Goal: Task Accomplishment & Management: Use online tool/utility

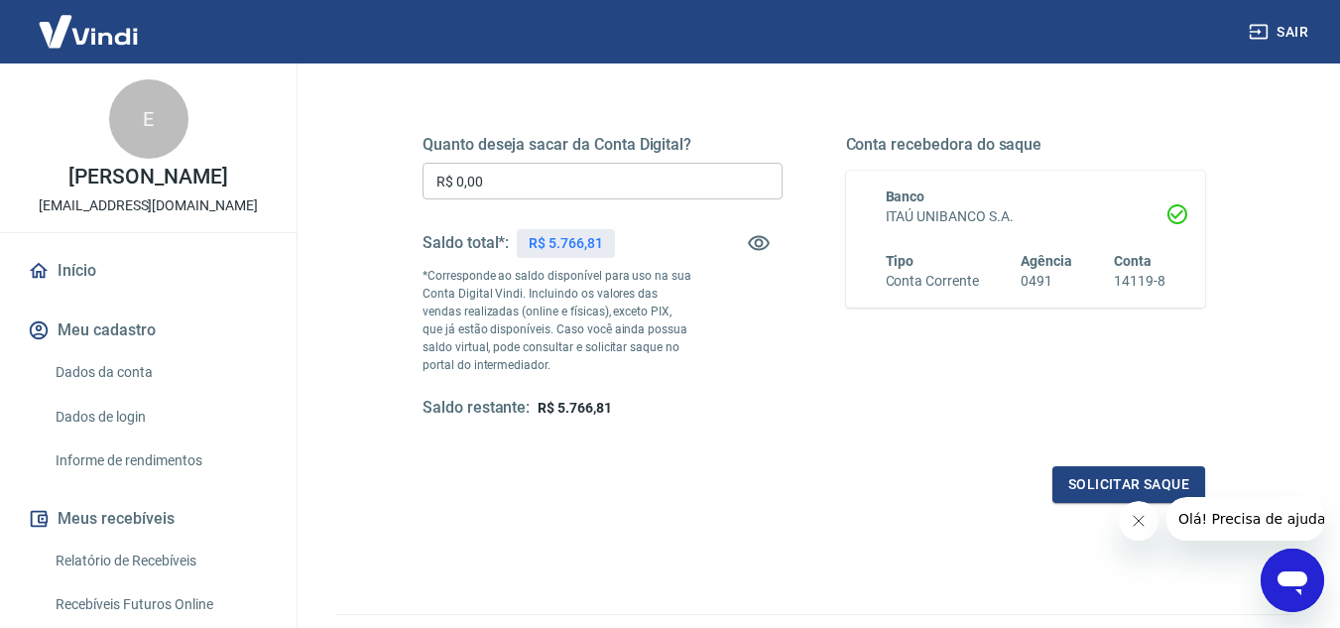
scroll to position [298, 0]
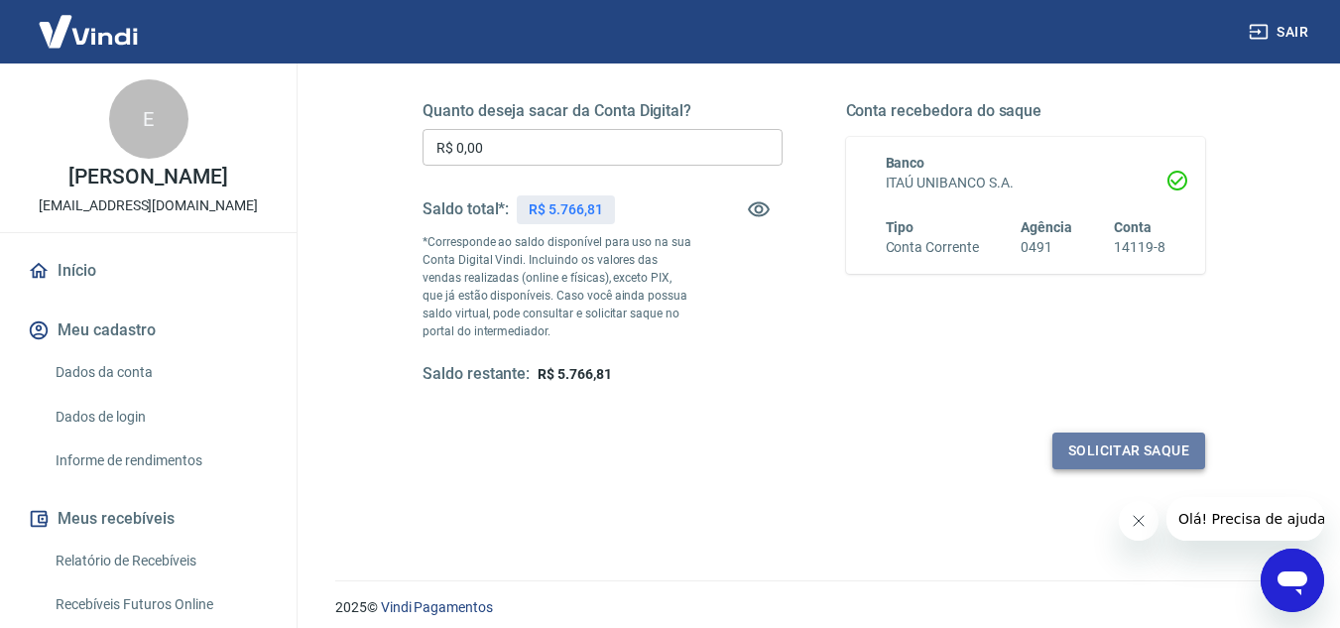
click at [1119, 459] on button "Solicitar saque" at bounding box center [1129, 451] width 153 height 37
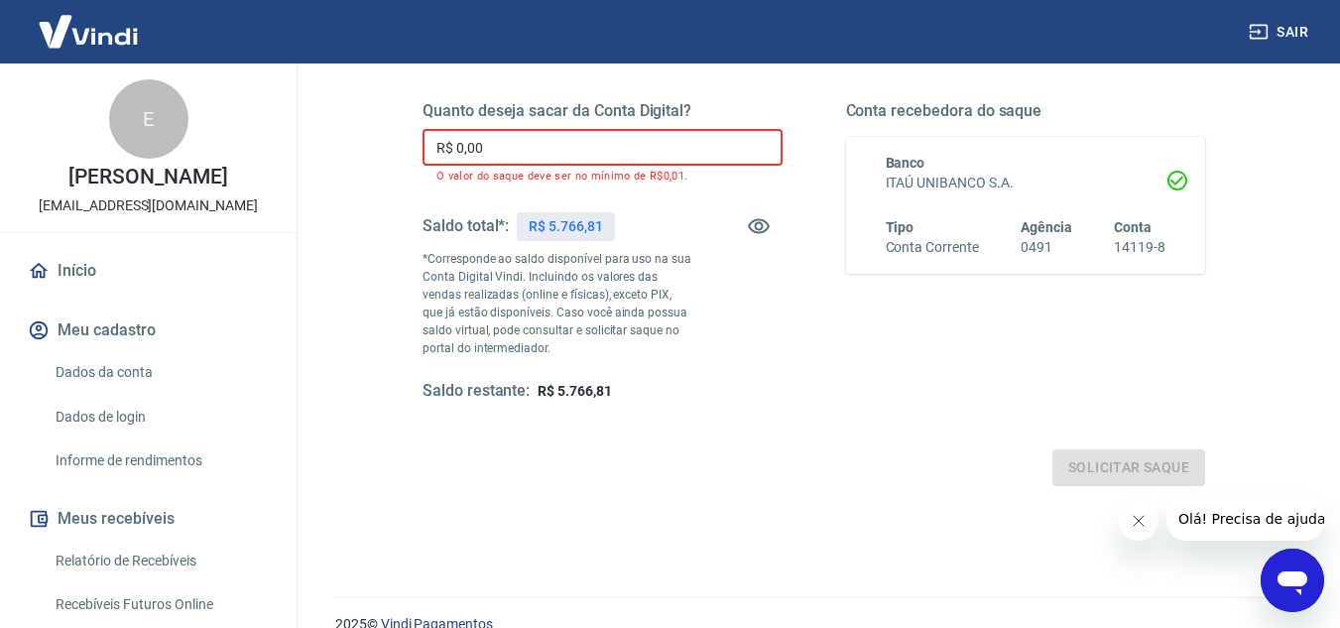
click at [557, 146] on input "R$ 0,00" at bounding box center [603, 147] width 360 height 37
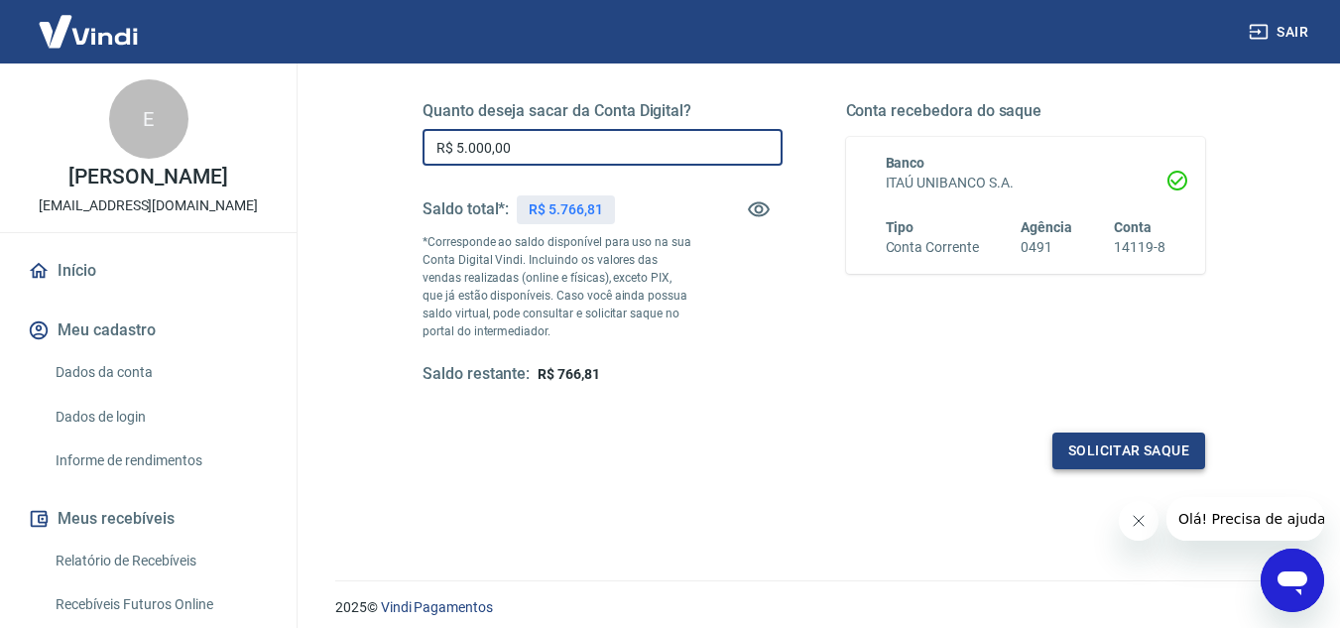
type input "R$ 5.000,00"
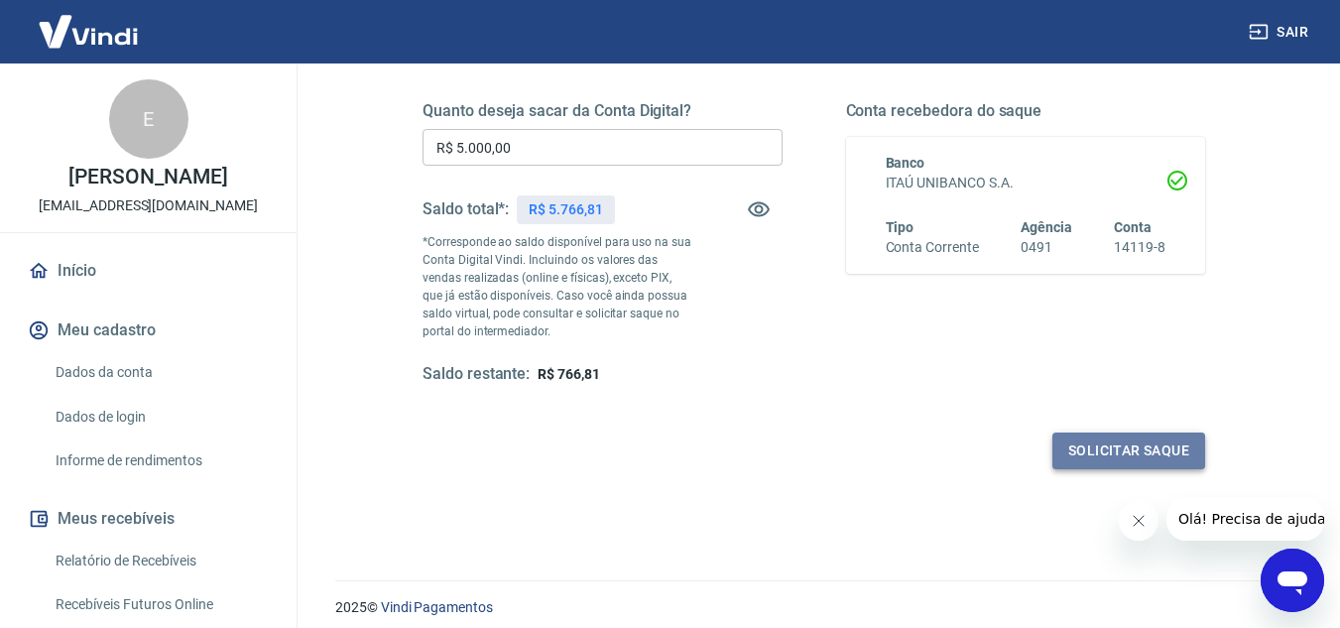
click at [1133, 455] on button "Solicitar saque" at bounding box center [1129, 451] width 153 height 37
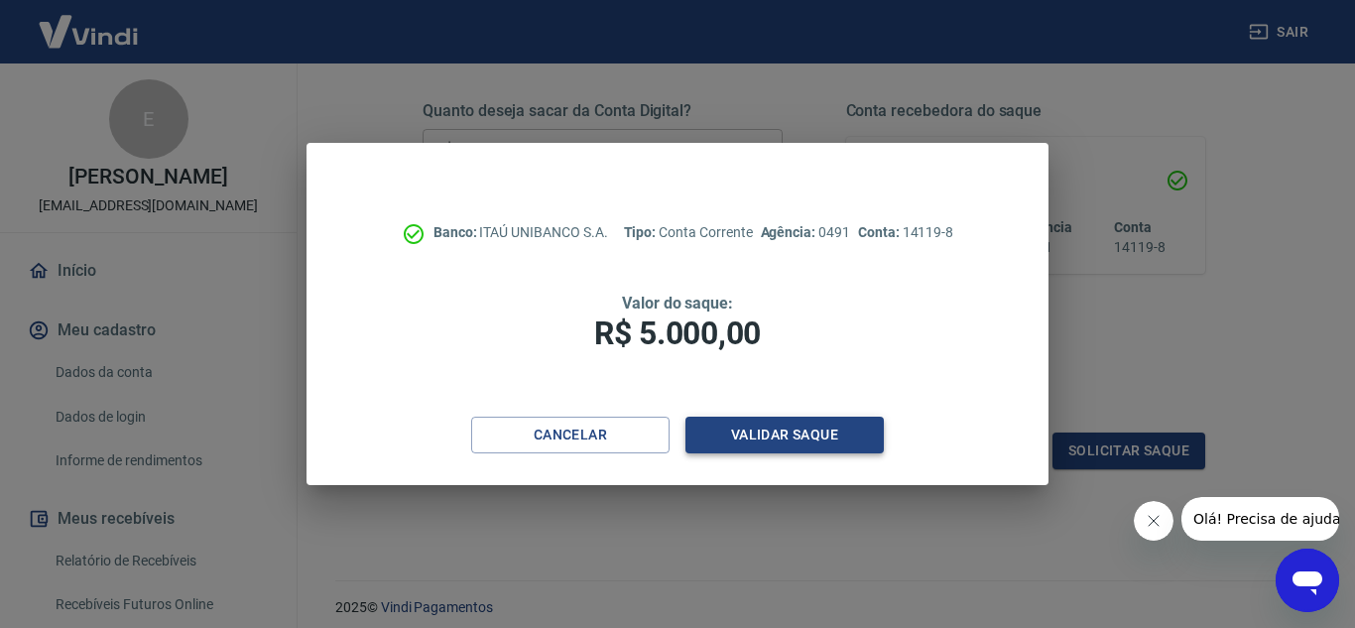
click at [763, 436] on button "Validar saque" at bounding box center [785, 435] width 198 height 37
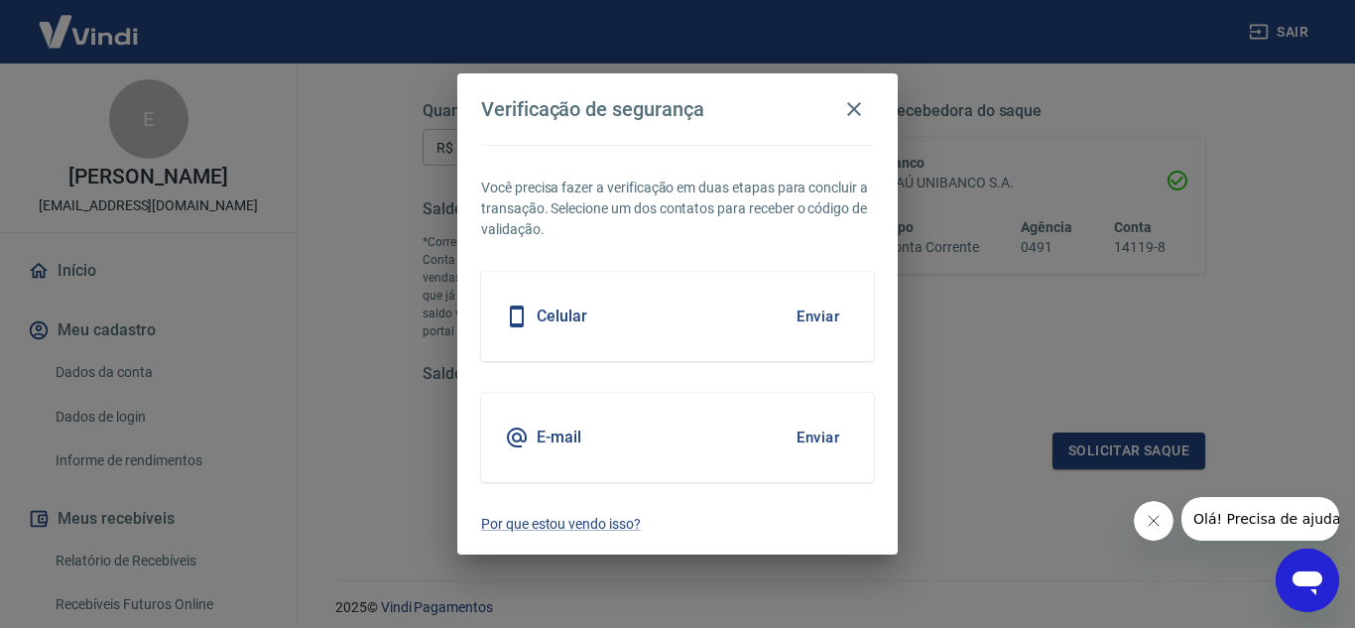
click at [827, 319] on button "Enviar" at bounding box center [818, 317] width 64 height 42
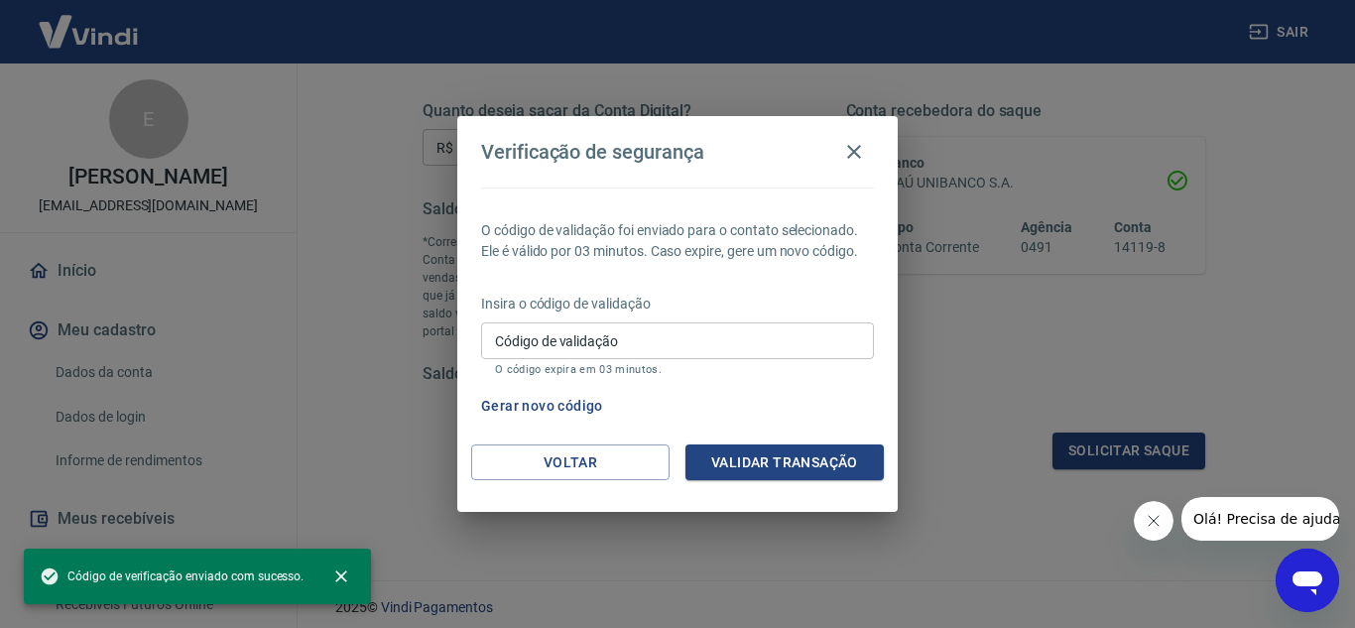
click at [668, 345] on input "Código de validação" at bounding box center [677, 340] width 393 height 37
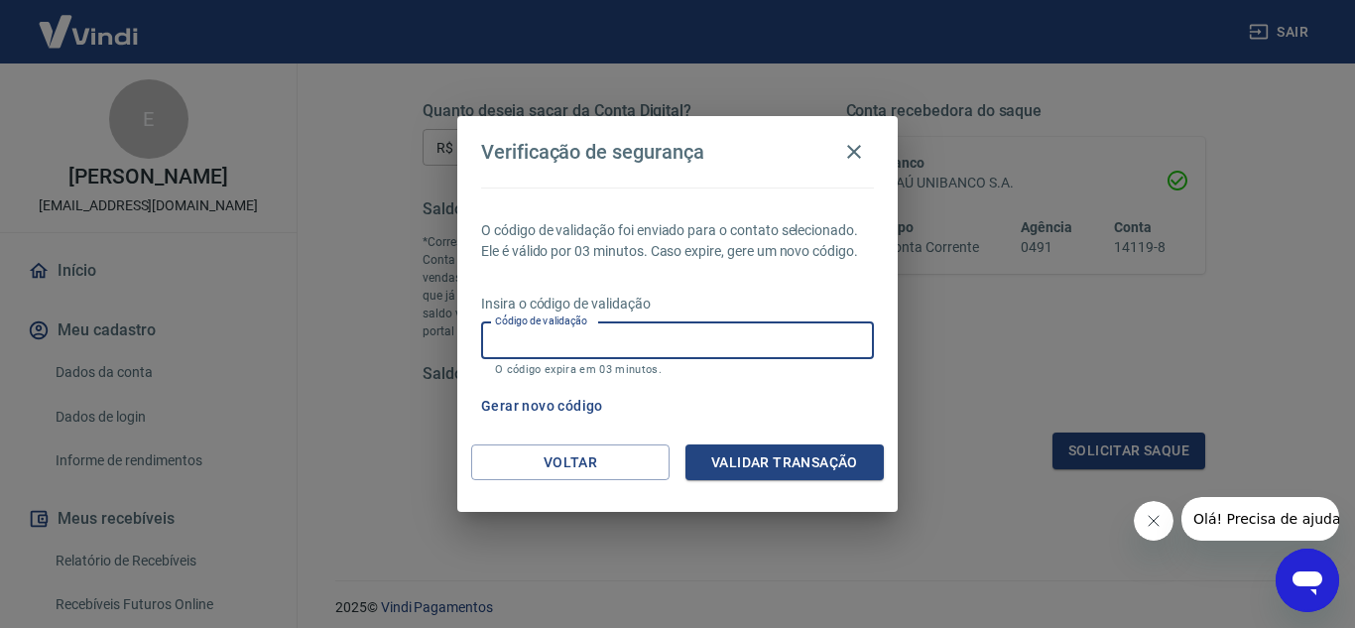
click at [804, 416] on div "Gerar novo código" at bounding box center [673, 406] width 401 height 37
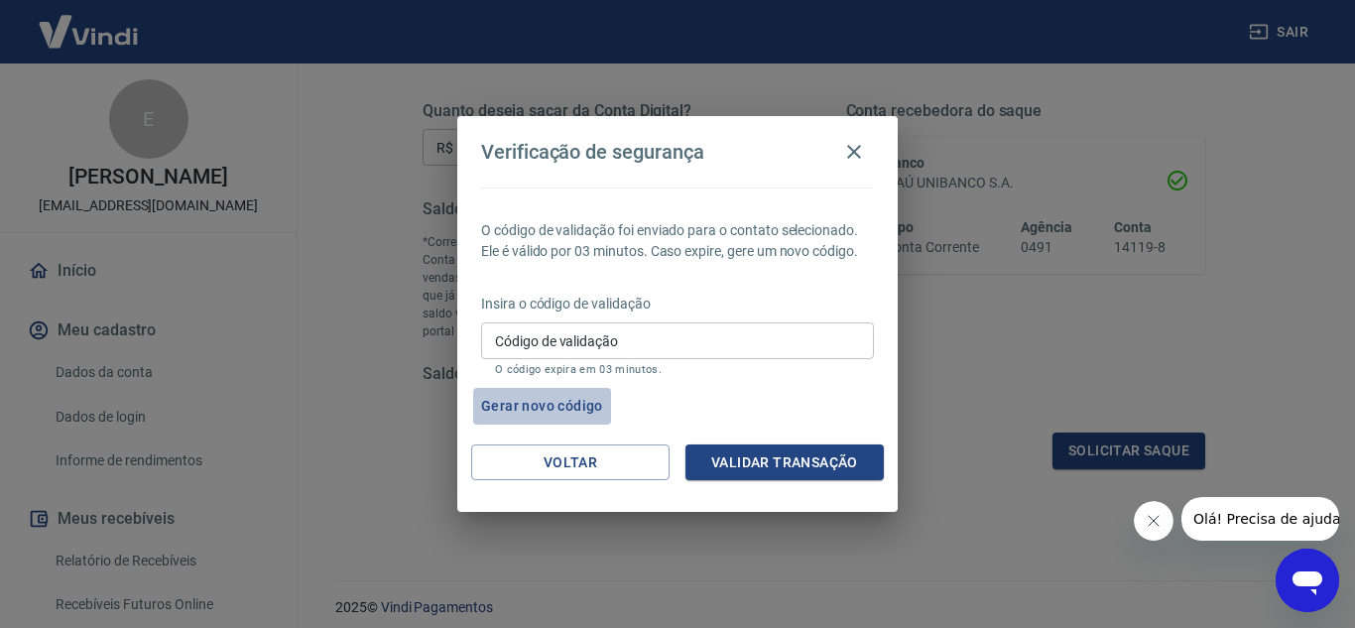
click at [574, 406] on button "Gerar novo código" at bounding box center [542, 406] width 138 height 37
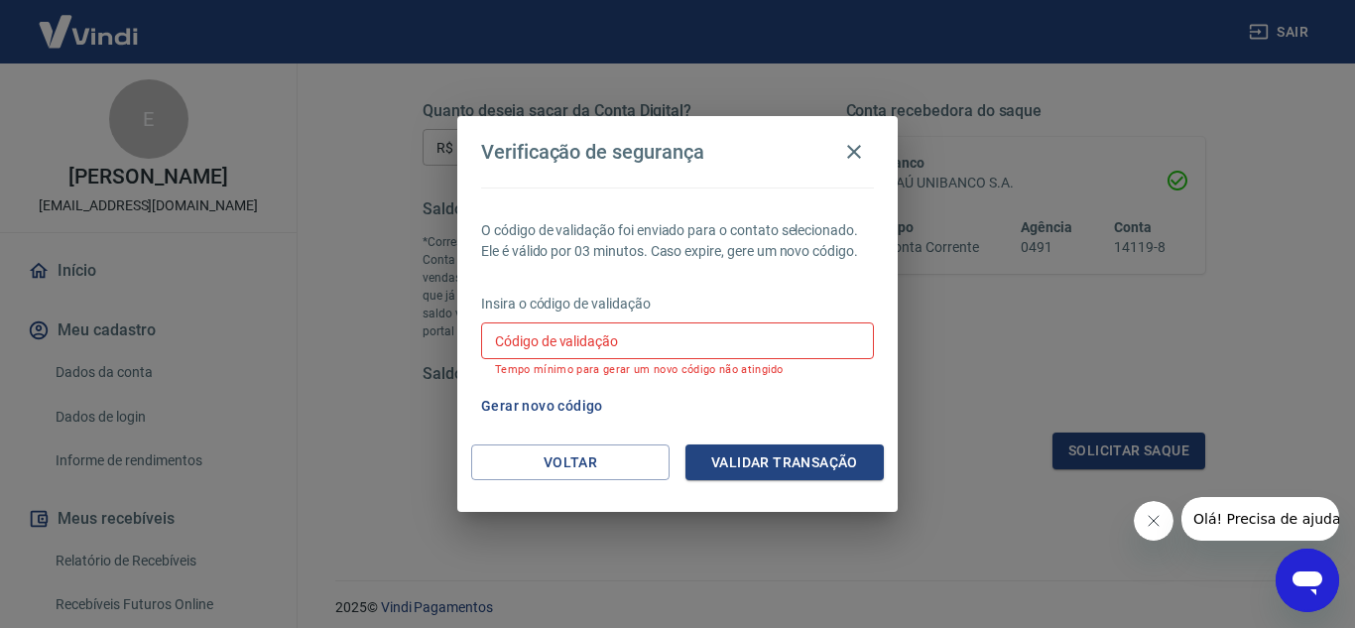
click at [694, 403] on div "Gerar novo código" at bounding box center [673, 406] width 401 height 37
click at [522, 404] on button "Gerar novo código" at bounding box center [542, 406] width 138 height 37
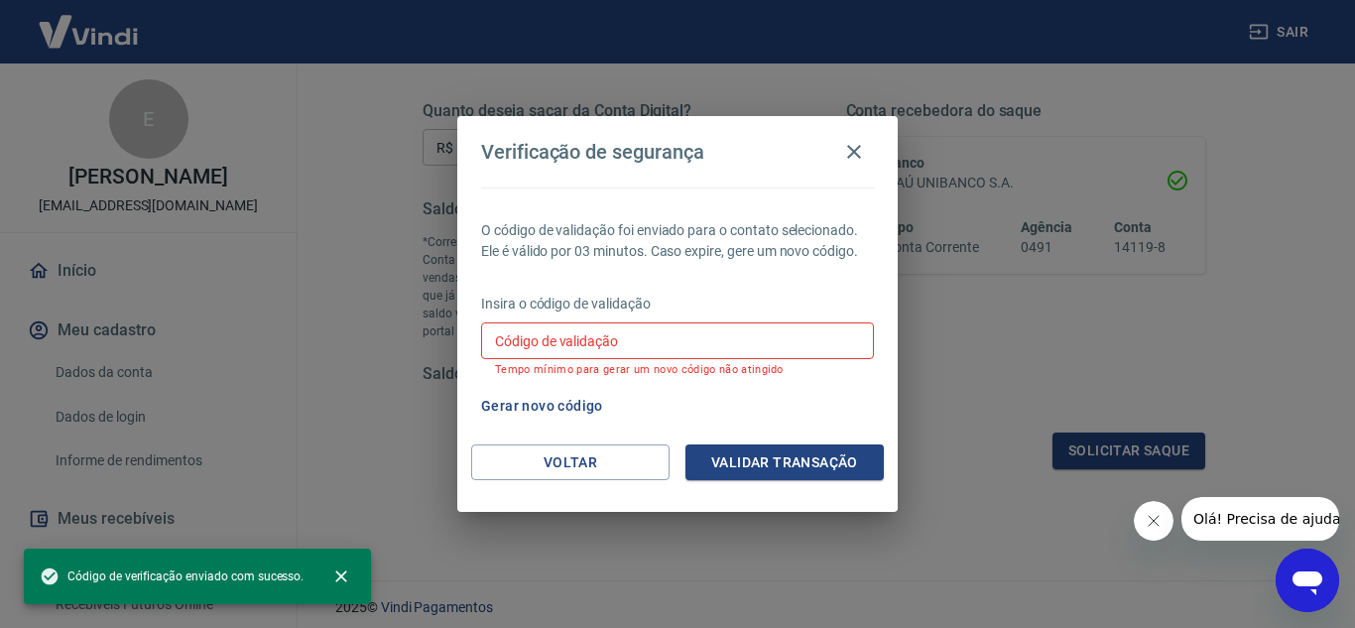
click at [714, 384] on div "O código de validação foi enviado para o contato selecionado. Ele é válido por …" at bounding box center [677, 316] width 441 height 257
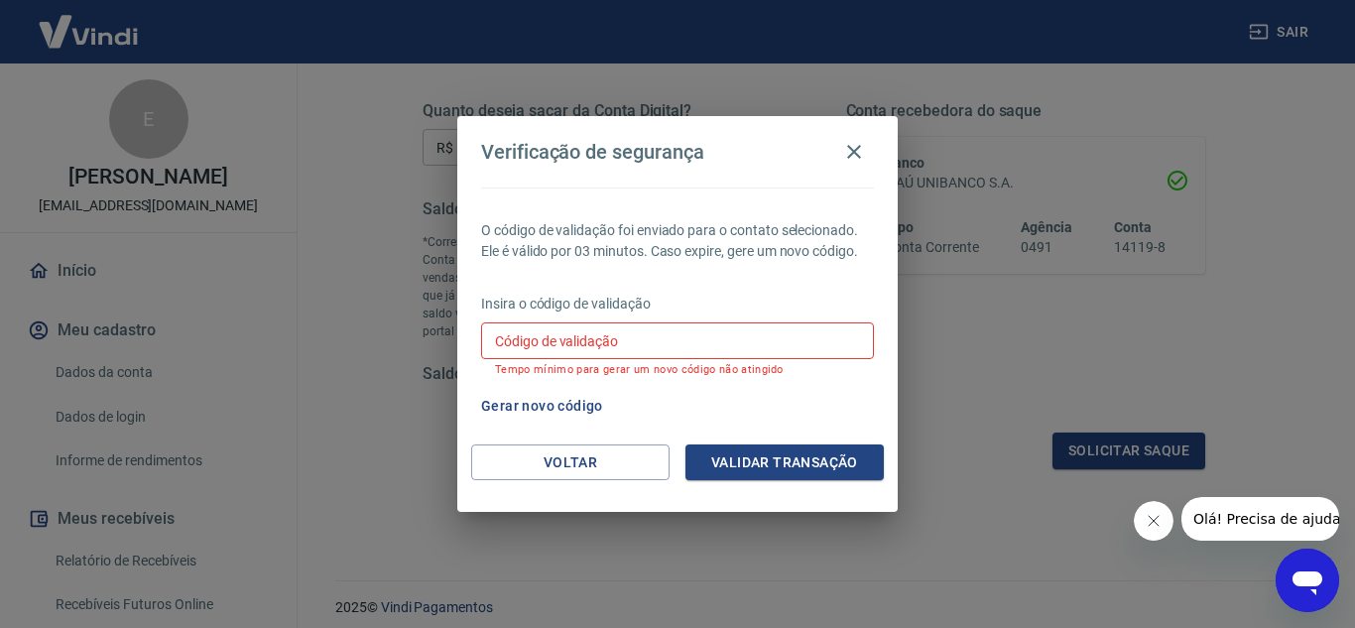
click at [838, 454] on button "Validar transação" at bounding box center [785, 462] width 198 height 37
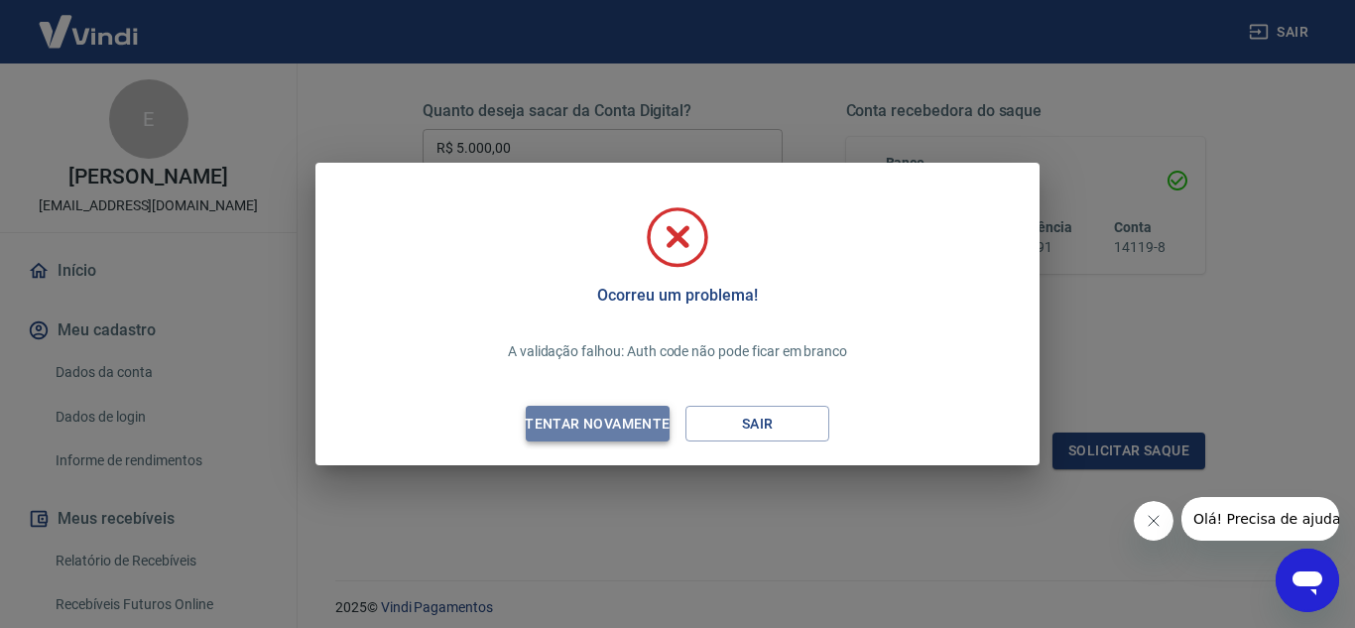
click at [636, 425] on div "Tentar novamente" at bounding box center [597, 424] width 192 height 25
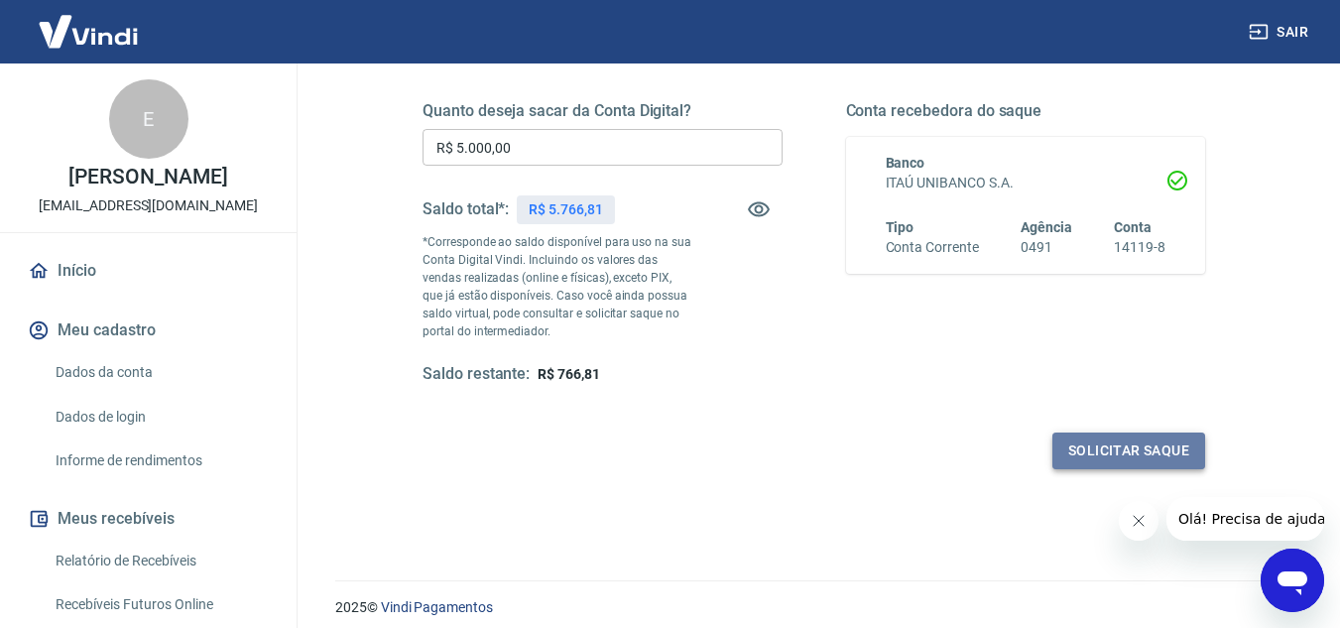
click at [1104, 452] on button "Solicitar saque" at bounding box center [1129, 451] width 153 height 37
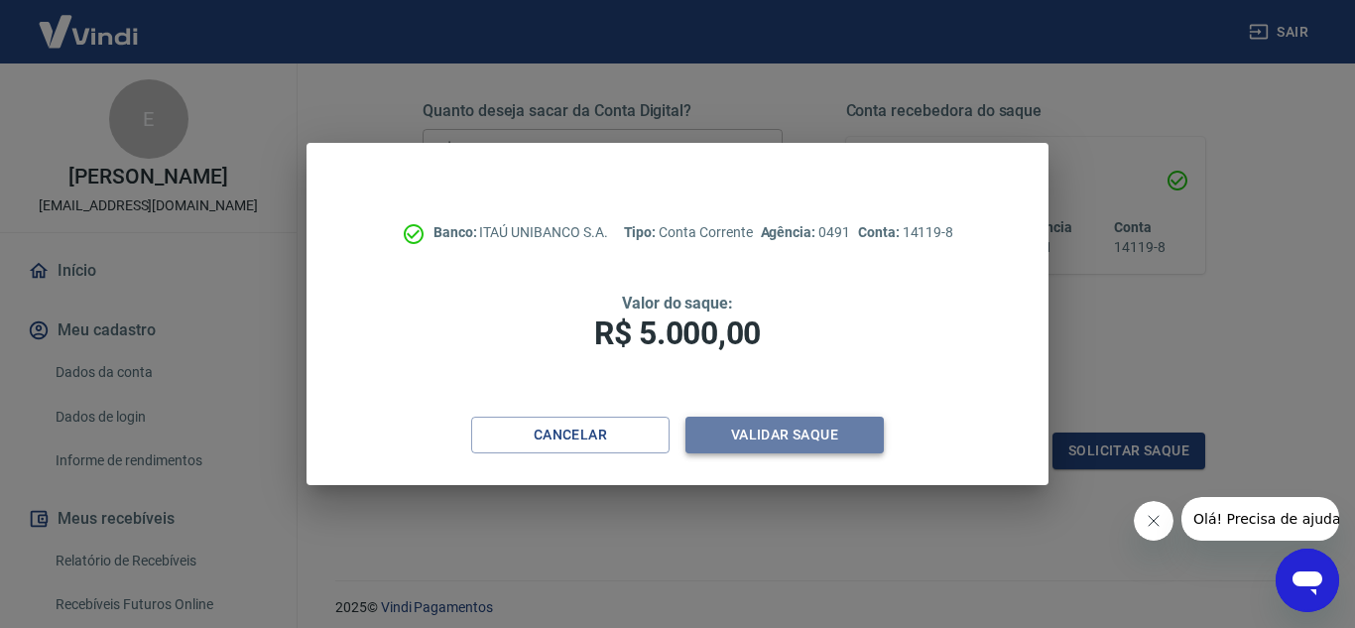
click at [776, 443] on button "Validar saque" at bounding box center [785, 435] width 198 height 37
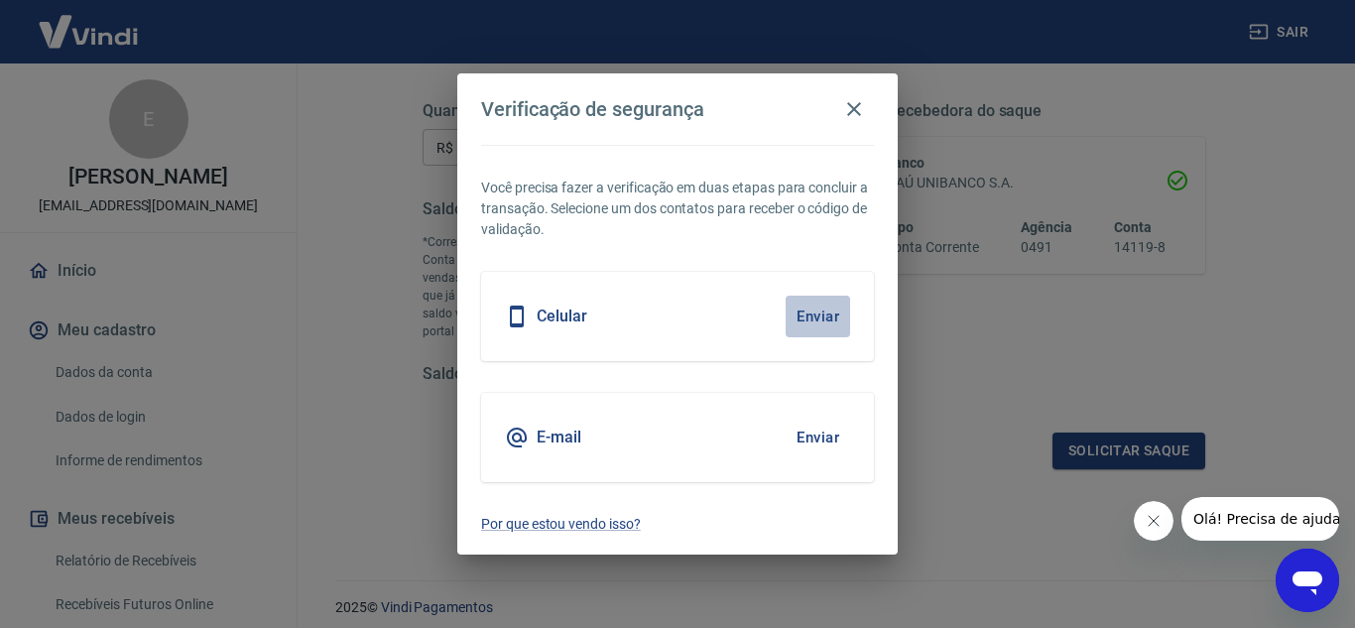
click at [818, 316] on button "Enviar" at bounding box center [818, 317] width 64 height 42
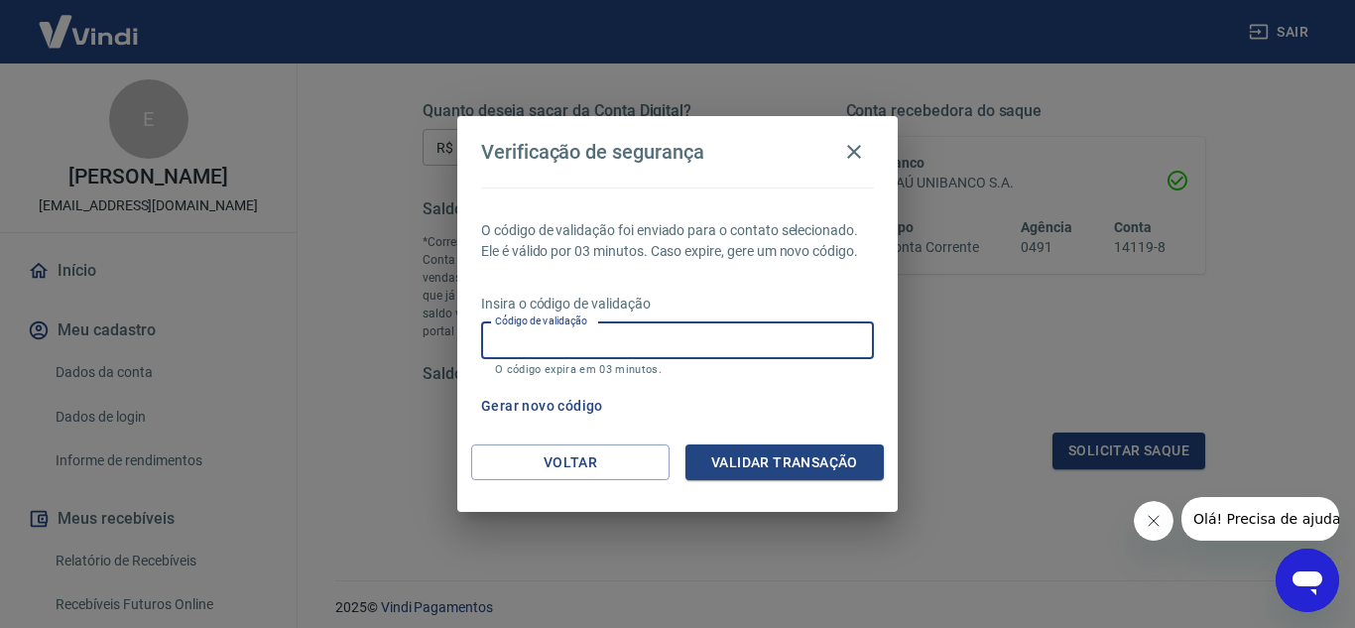
click at [682, 349] on input "Código de validação" at bounding box center [677, 340] width 393 height 37
type input "517206"
click at [747, 461] on button "Validar transação" at bounding box center [785, 462] width 198 height 37
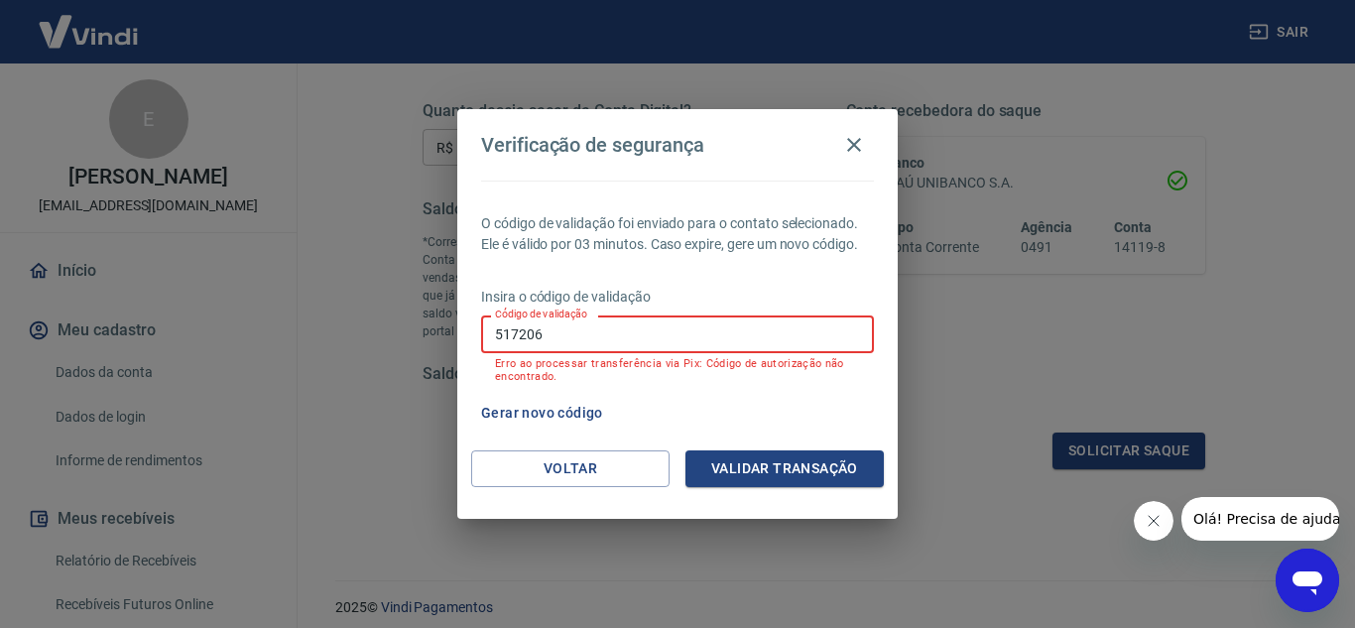
drag, startPoint x: 478, startPoint y: 338, endPoint x: 429, endPoint y: 337, distance: 49.6
click at [429, 337] on div "Verificação de segurança O código de validação foi enviado para o contato selec…" at bounding box center [677, 314] width 1355 height 628
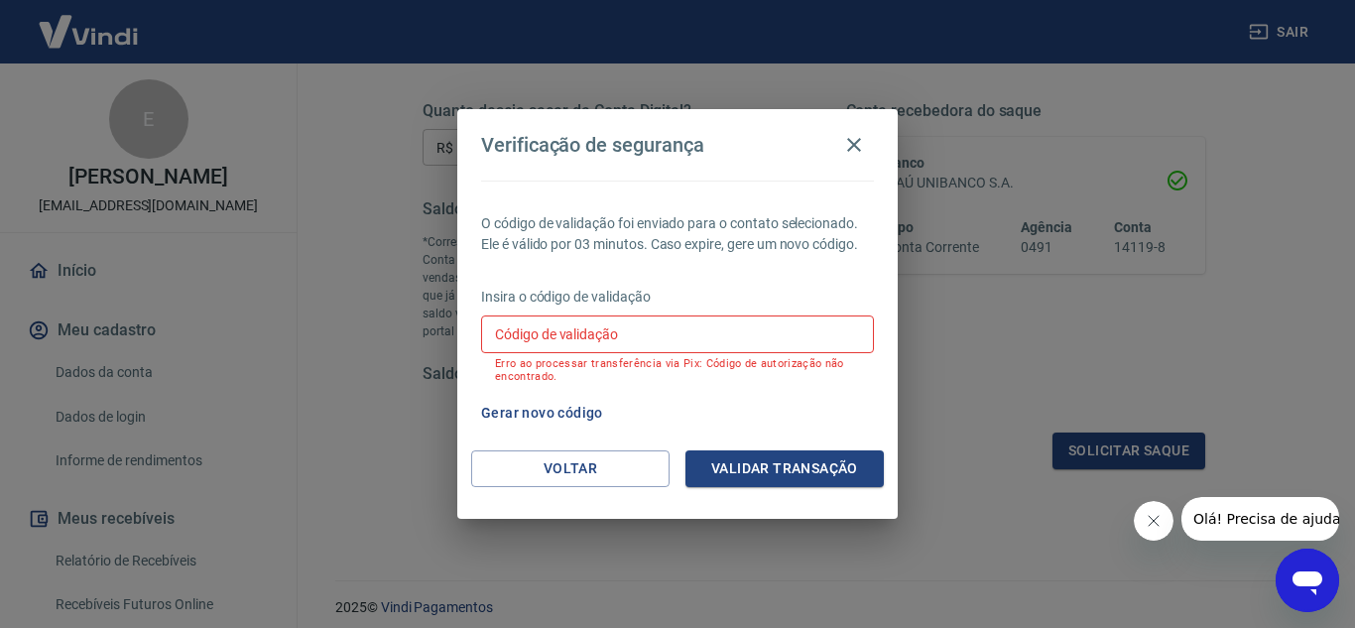
click at [651, 419] on div "Gerar novo código" at bounding box center [673, 413] width 401 height 37
click at [859, 136] on icon "button" at bounding box center [854, 145] width 24 height 24
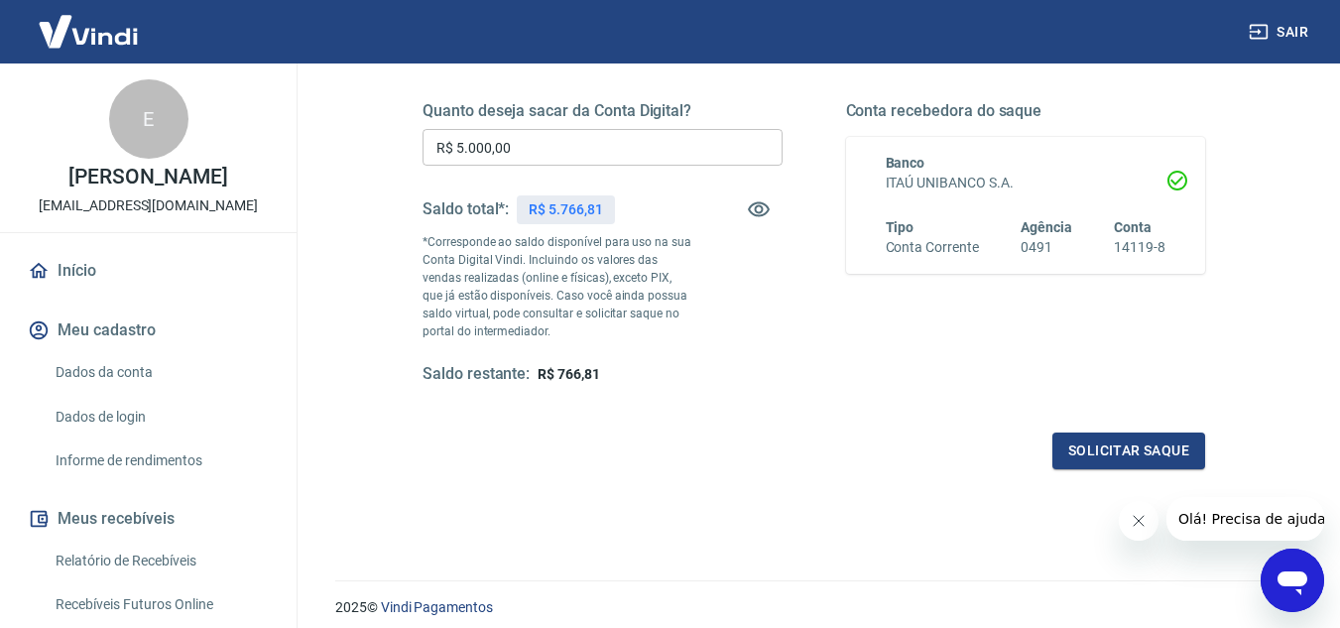
click at [1302, 29] on button "Sair" at bounding box center [1280, 32] width 71 height 37
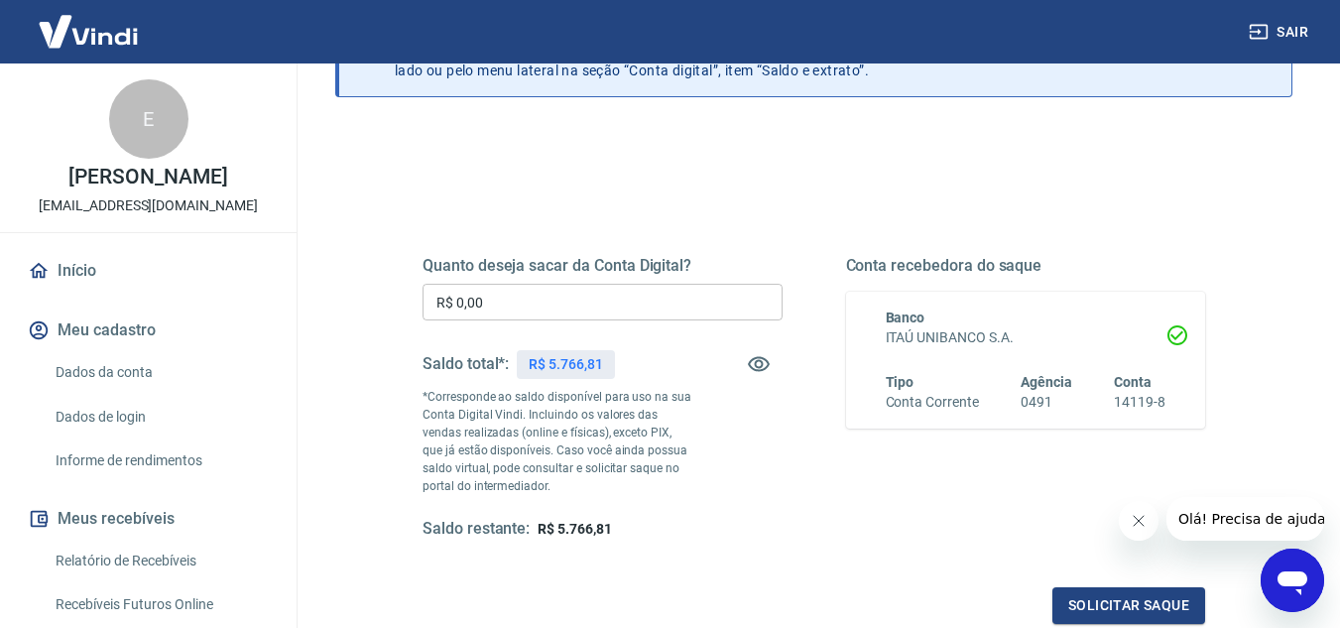
scroll to position [198, 0]
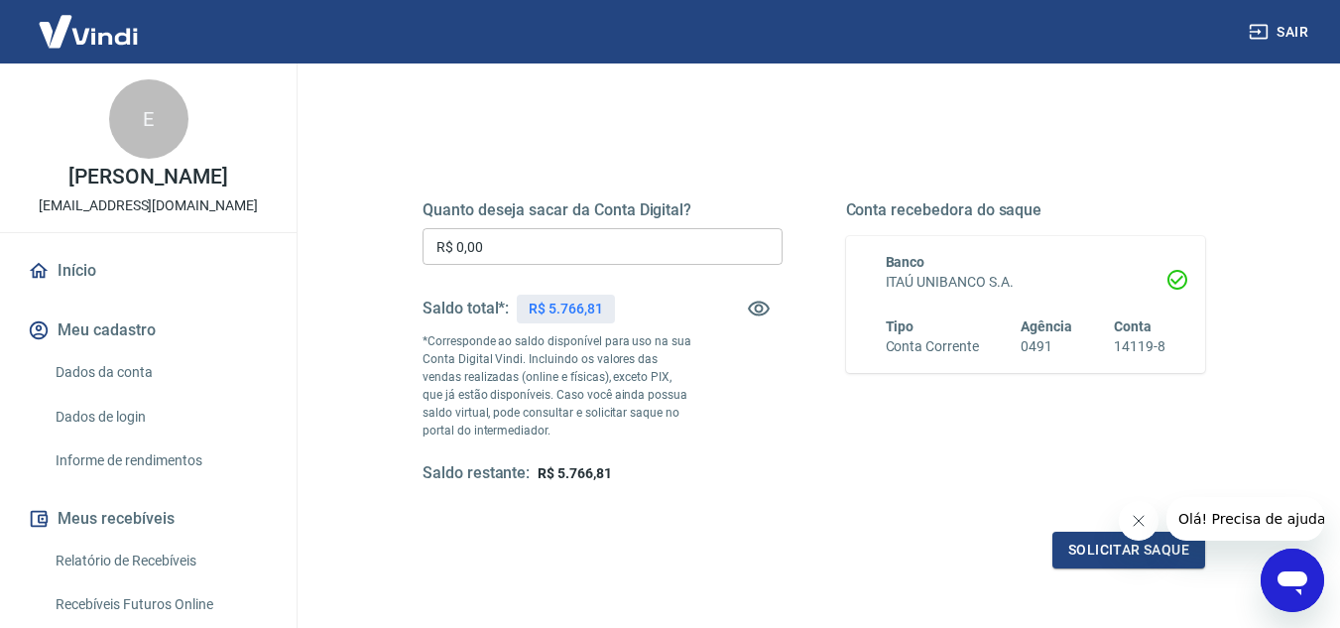
click at [527, 249] on input "R$ 0,00" at bounding box center [603, 246] width 360 height 37
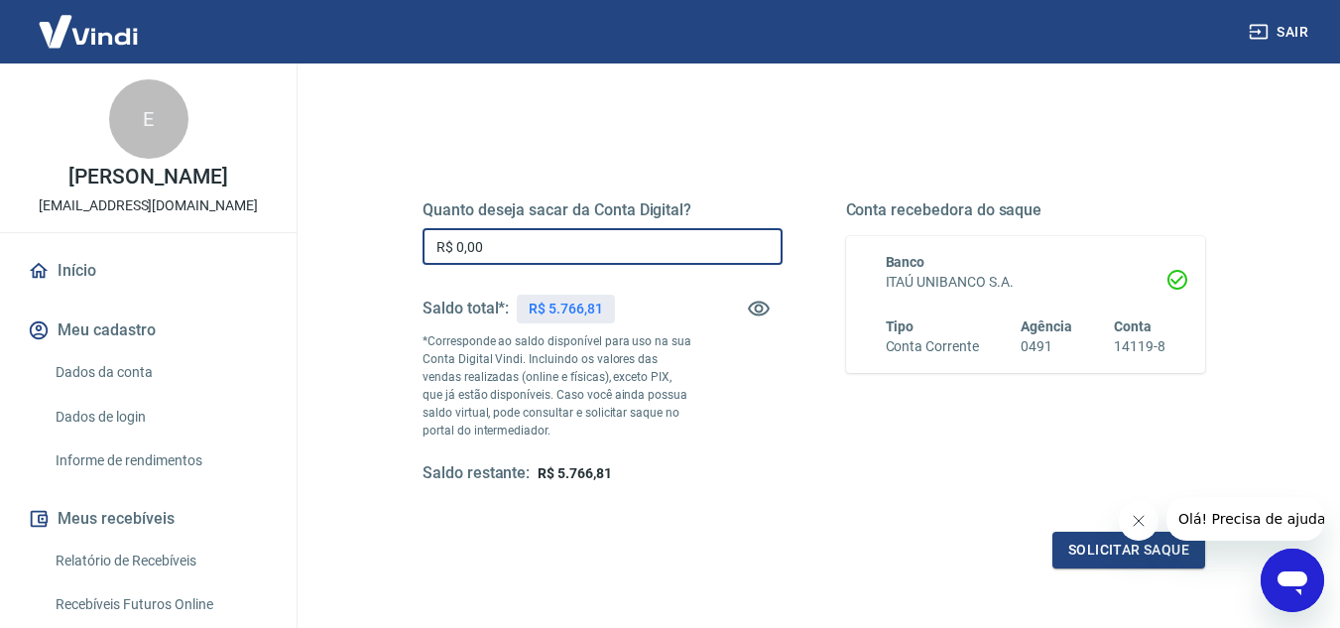
click at [527, 249] on input "R$ 0,00" at bounding box center [603, 246] width 360 height 37
type input "R$ 5.000,00"
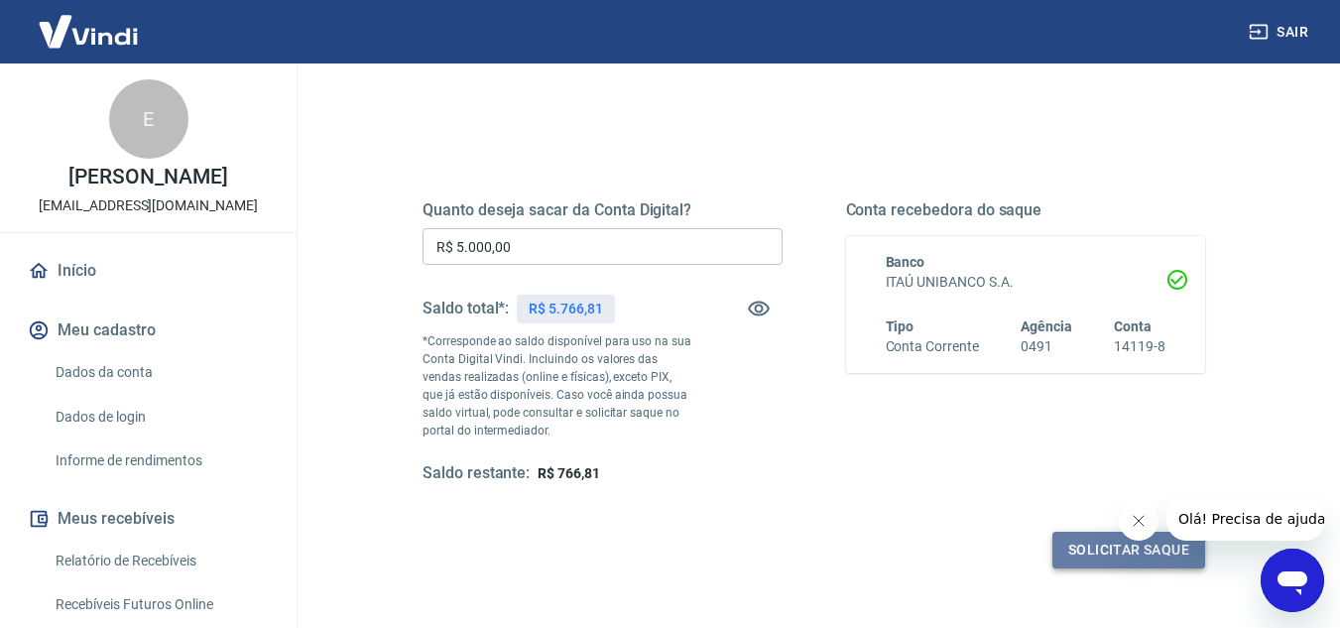
click at [1083, 556] on button "Solicitar saque" at bounding box center [1129, 550] width 153 height 37
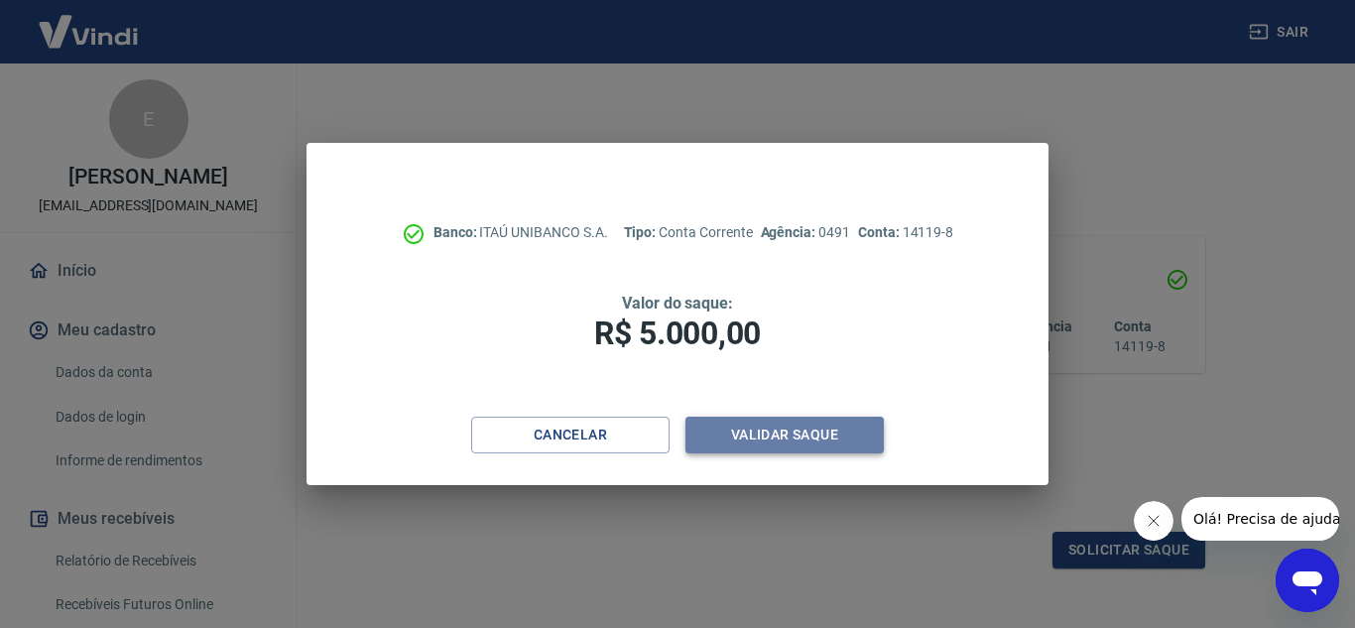
click at [802, 438] on button "Validar saque" at bounding box center [785, 435] width 198 height 37
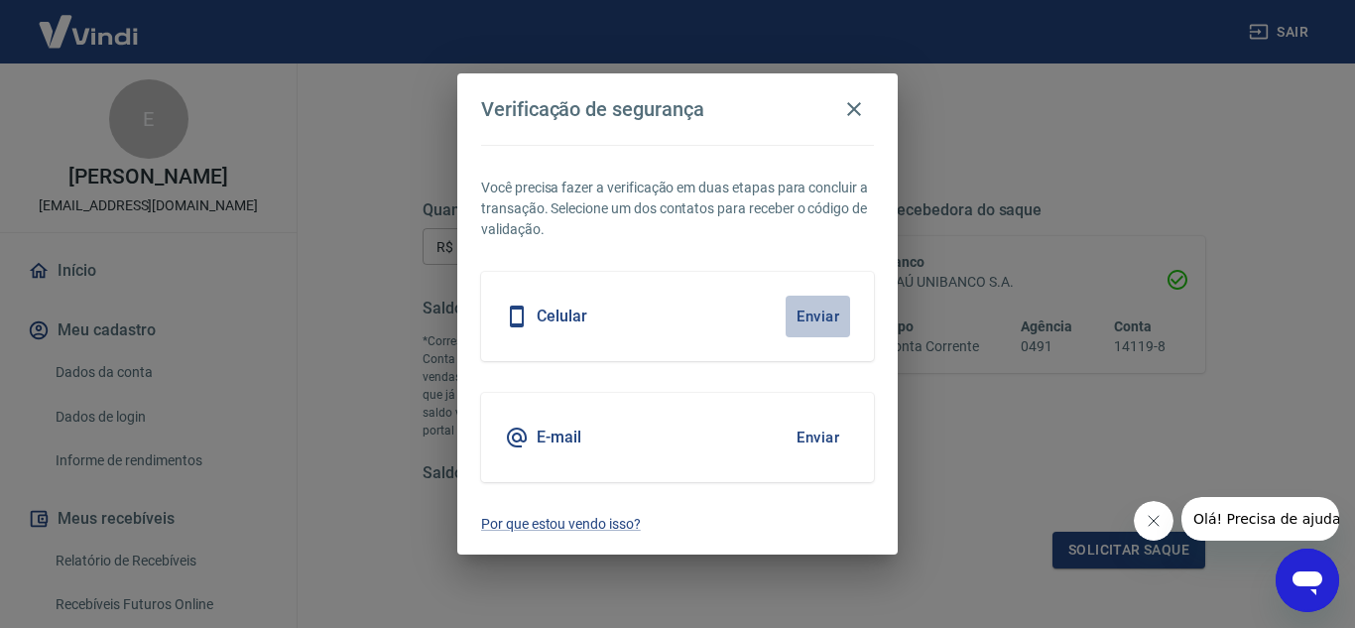
click at [838, 323] on button "Enviar" at bounding box center [818, 317] width 64 height 42
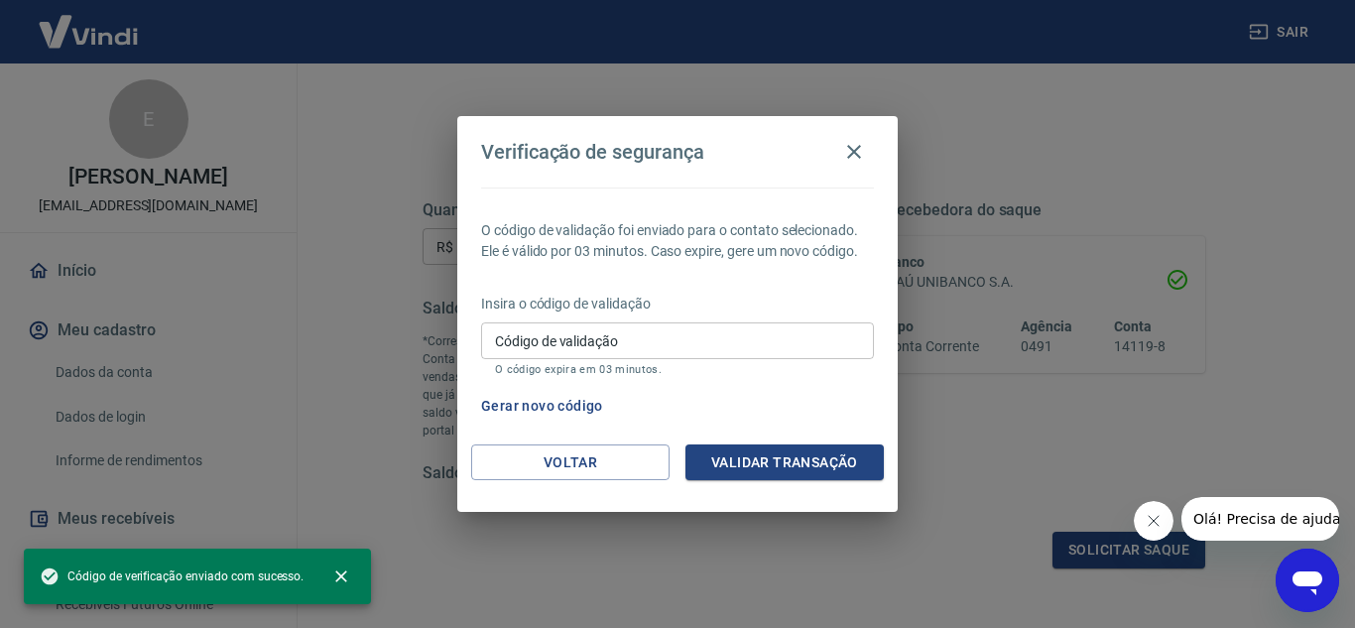
click at [633, 343] on input "Código de validação" at bounding box center [677, 340] width 393 height 37
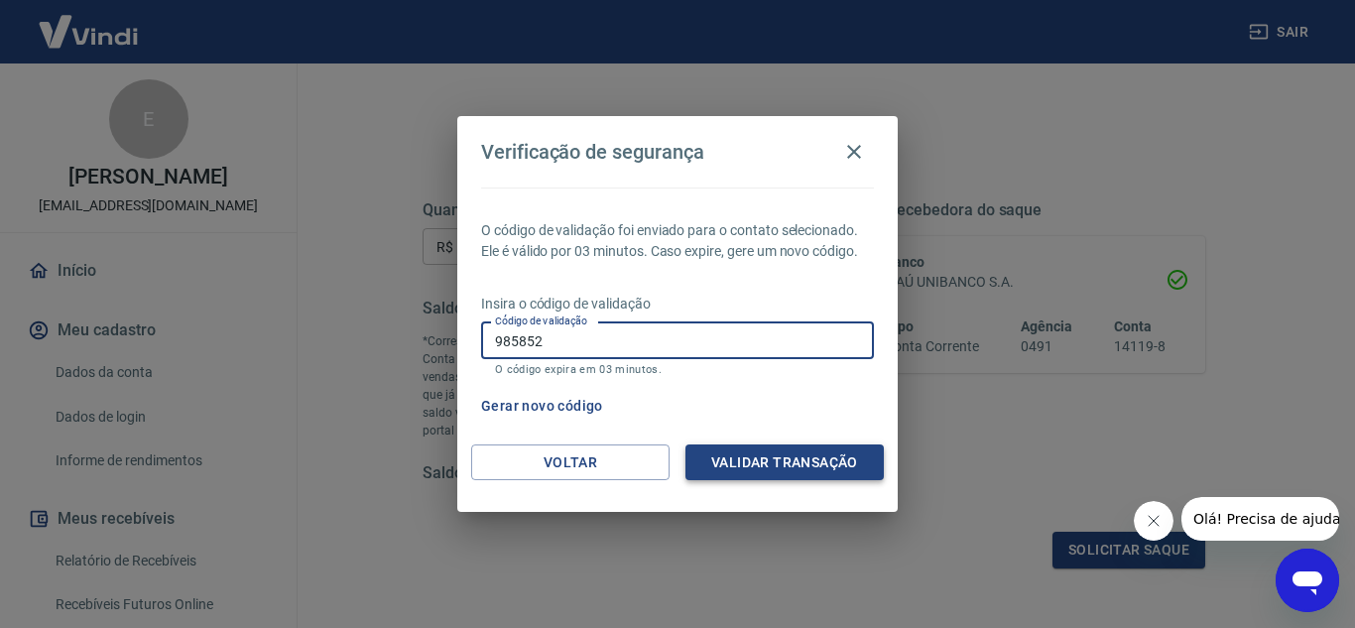
type input "985852"
click at [755, 457] on button "Validar transação" at bounding box center [785, 462] width 198 height 37
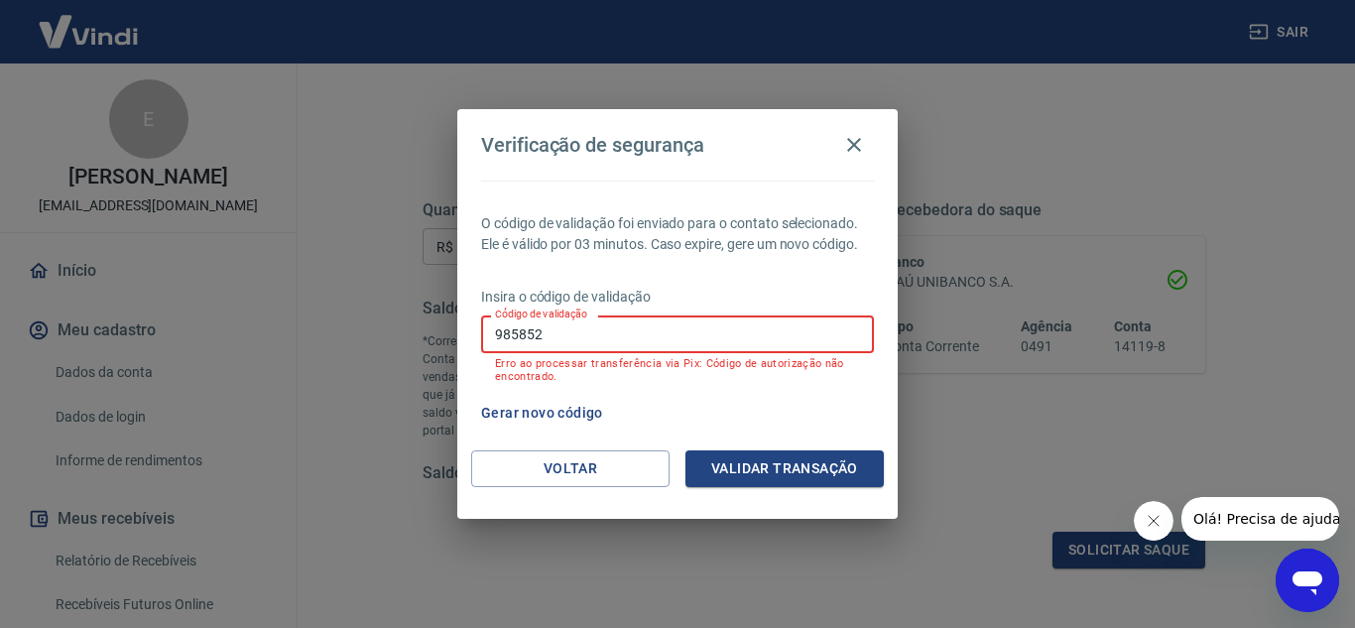
drag, startPoint x: 583, startPoint y: 348, endPoint x: 421, endPoint y: 337, distance: 163.1
click at [421, 337] on div "Verificação de segurança O código de validação foi enviado para o contato selec…" at bounding box center [677, 314] width 1355 height 628
click at [620, 389] on div "O código de validação foi enviado para o contato selecionado. Ele é válido por …" at bounding box center [677, 316] width 441 height 270
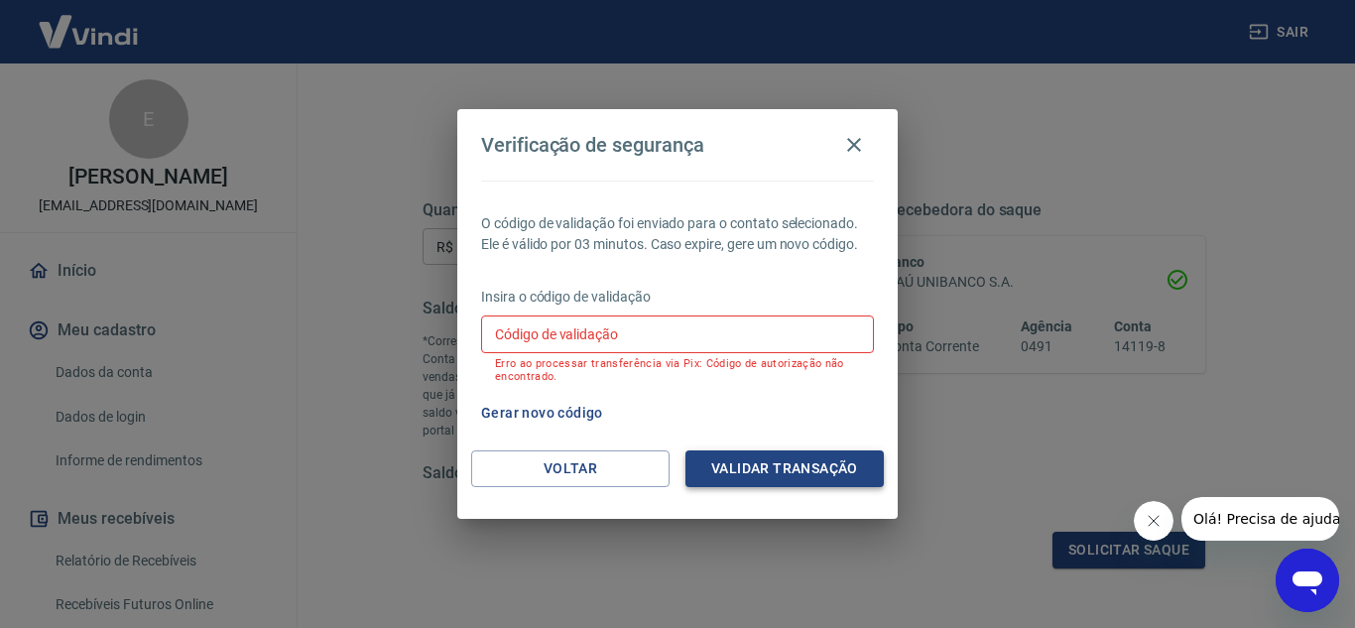
click at [817, 471] on button "Validar transação" at bounding box center [785, 468] width 198 height 37
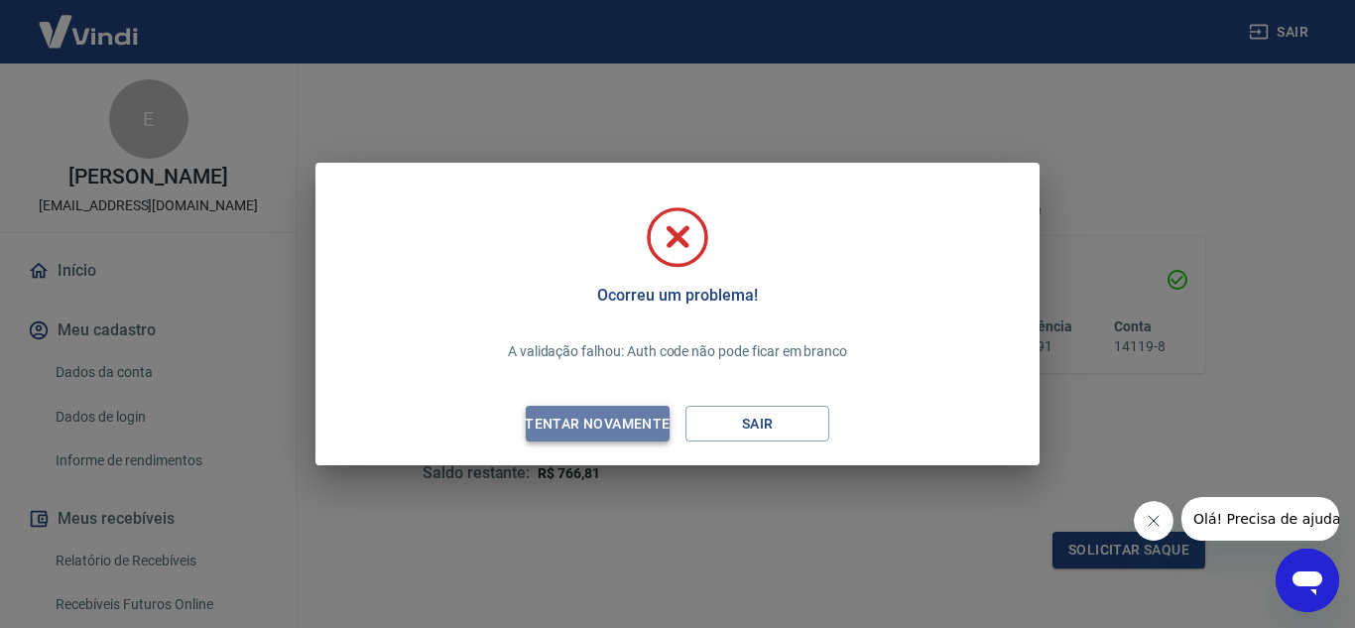
click at [640, 430] on div "Tentar novamente" at bounding box center [597, 424] width 192 height 25
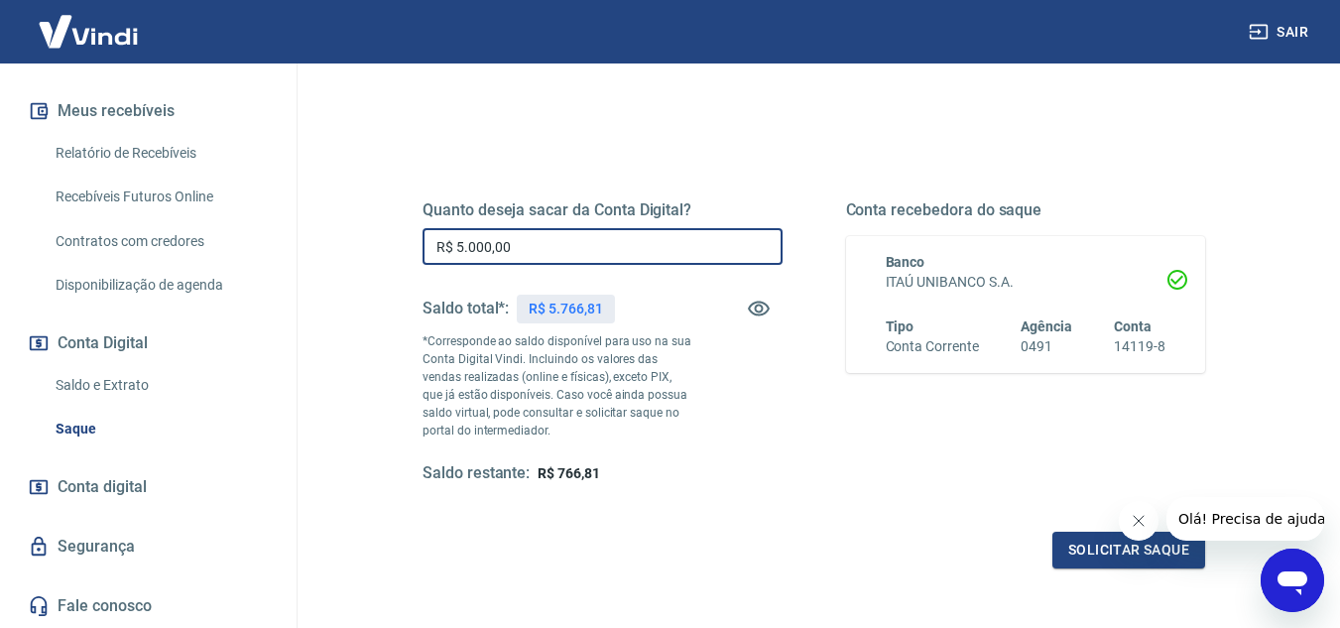
drag, startPoint x: 544, startPoint y: 249, endPoint x: 444, endPoint y: 254, distance: 99.3
click at [444, 254] on input "R$ 5.000,00" at bounding box center [603, 246] width 360 height 37
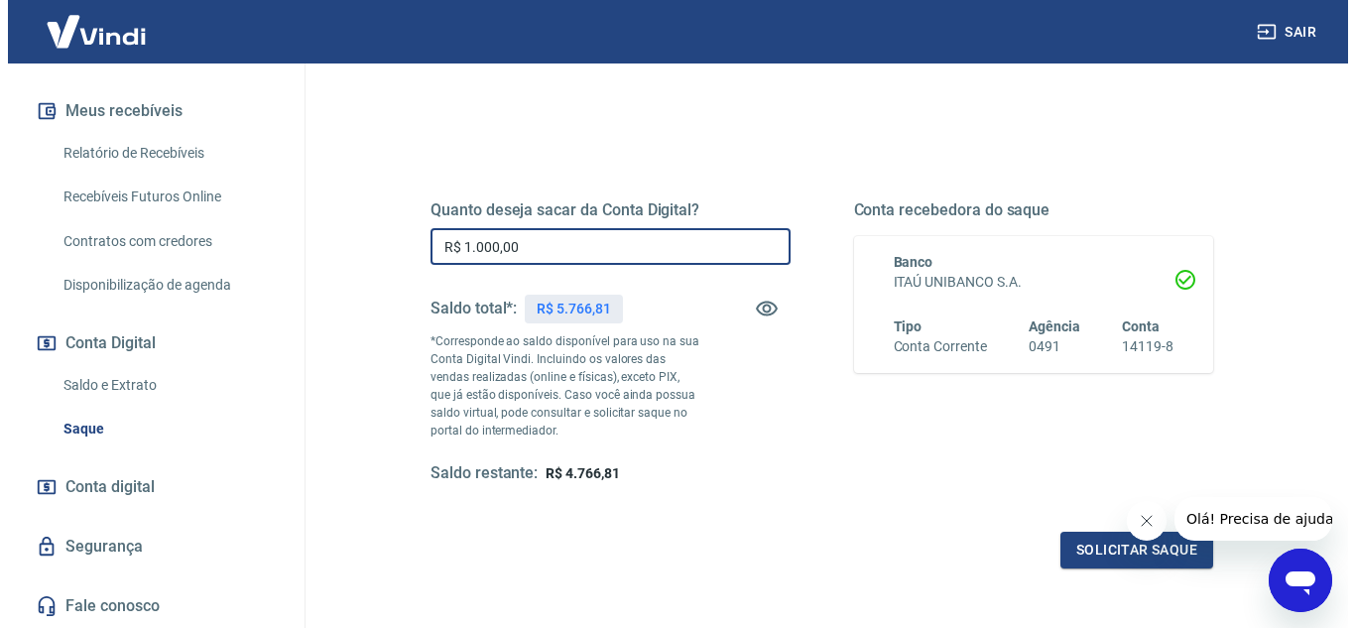
scroll to position [298, 0]
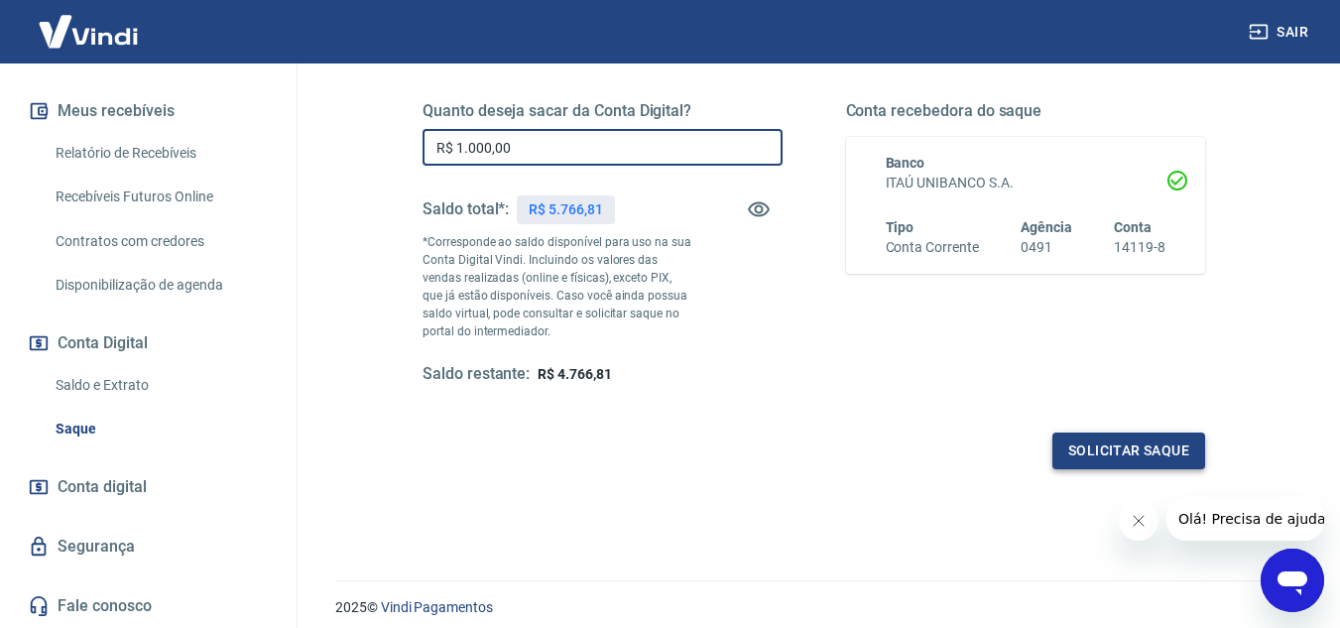
type input "R$ 1.000,00"
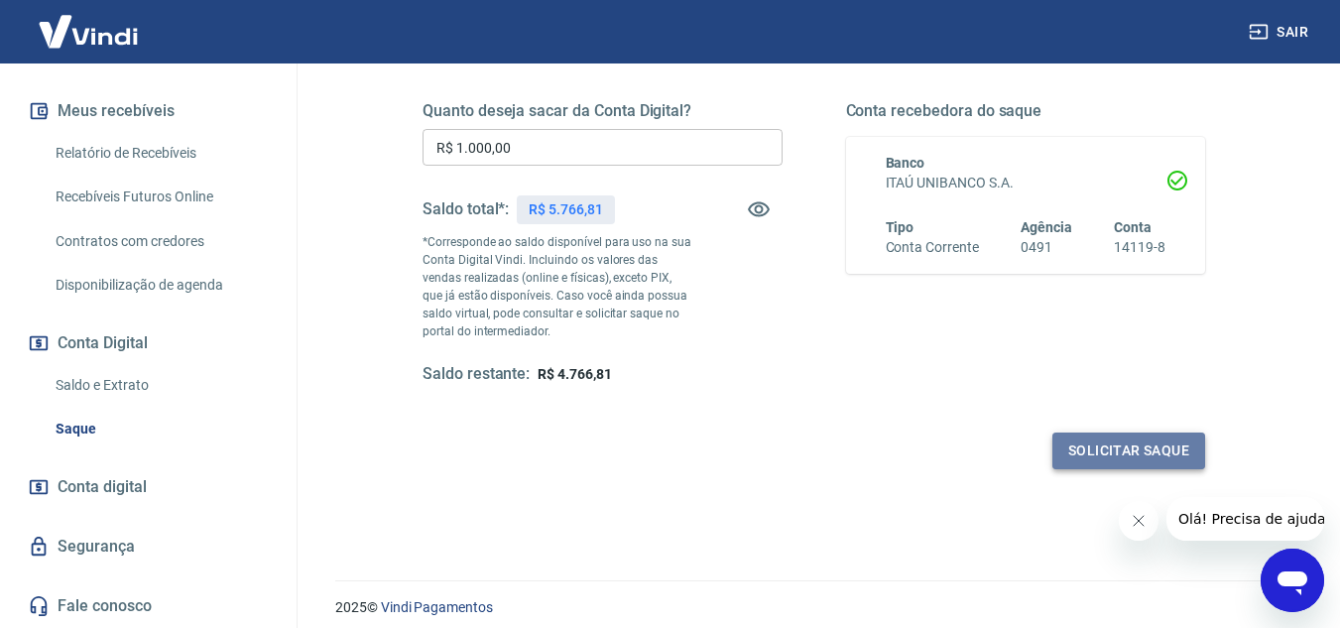
click at [1073, 465] on button "Solicitar saque" at bounding box center [1129, 451] width 153 height 37
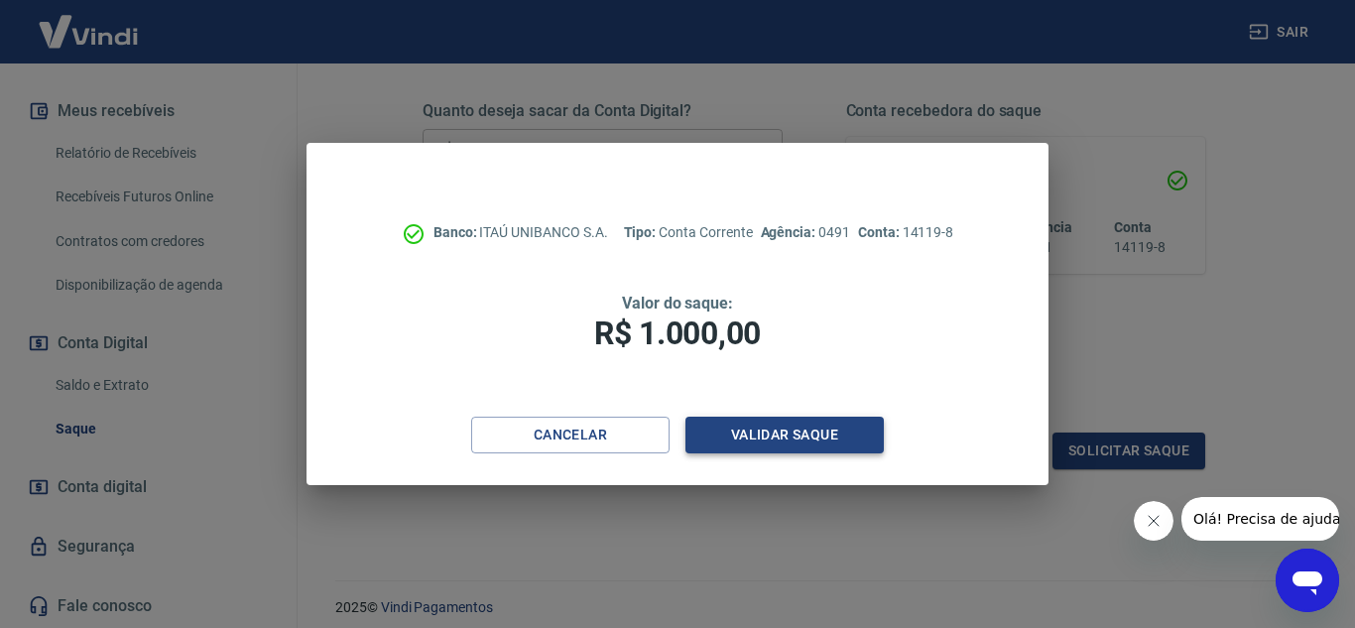
click at [812, 431] on button "Validar saque" at bounding box center [785, 435] width 198 height 37
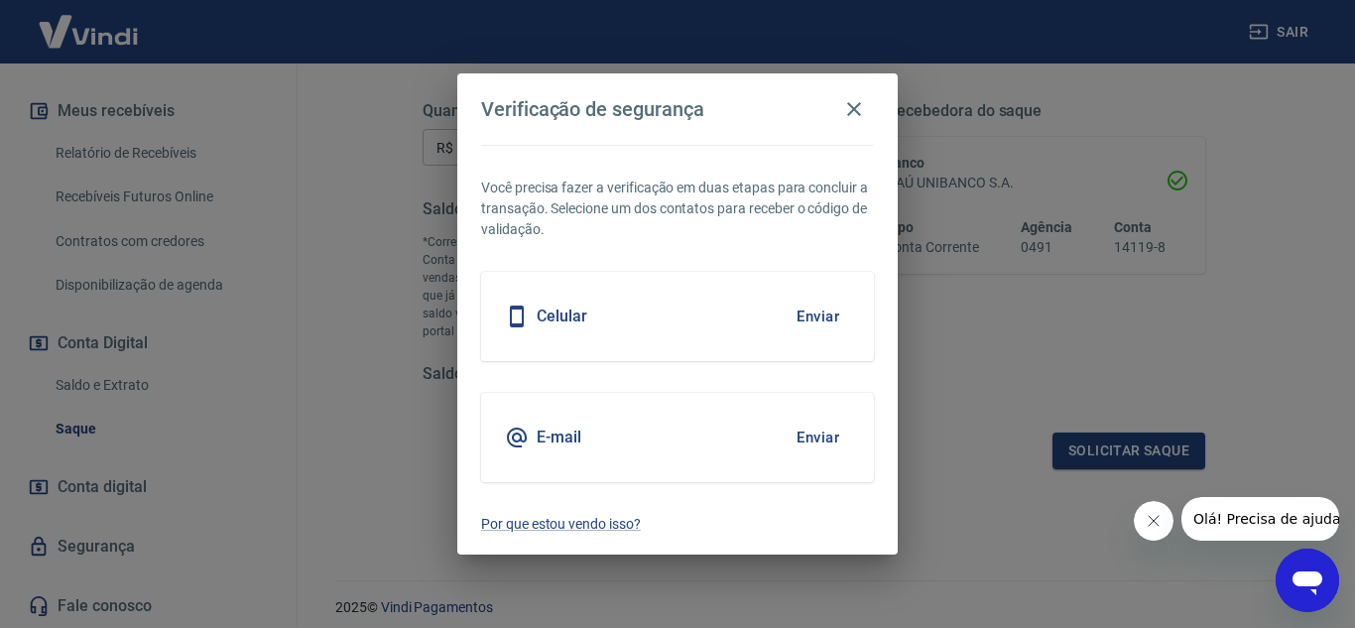
click at [825, 321] on button "Enviar" at bounding box center [818, 317] width 64 height 42
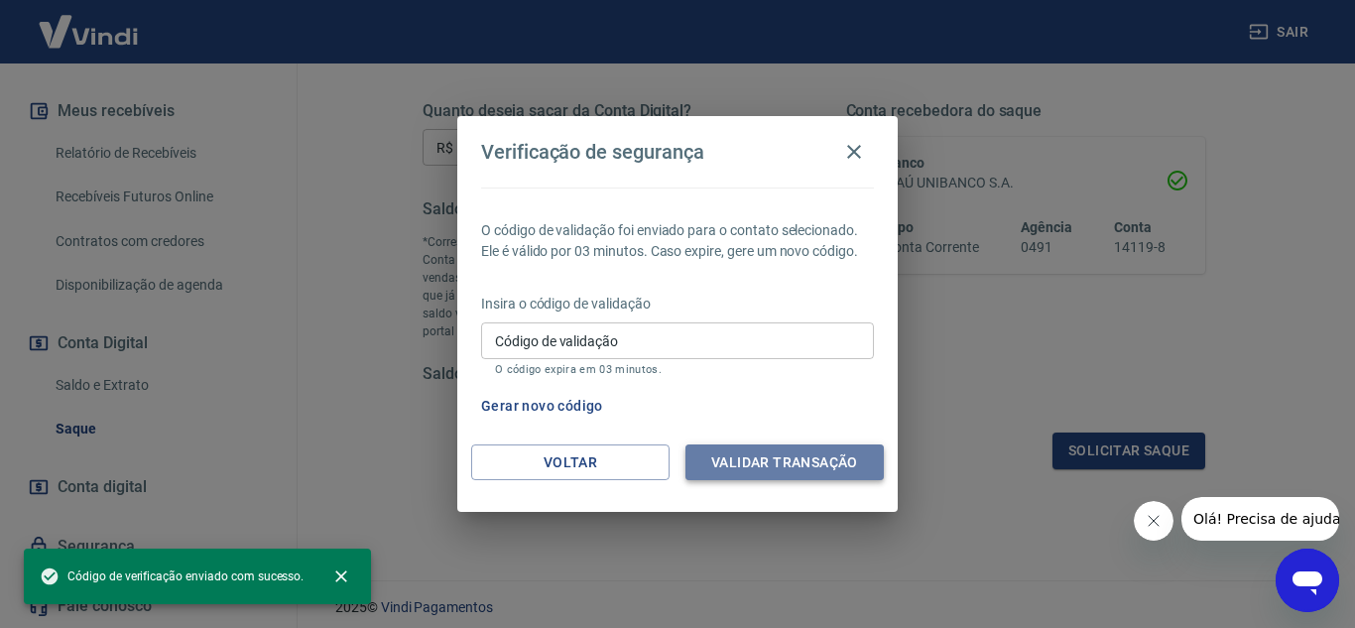
click at [796, 470] on button "Validar transação" at bounding box center [785, 462] width 198 height 37
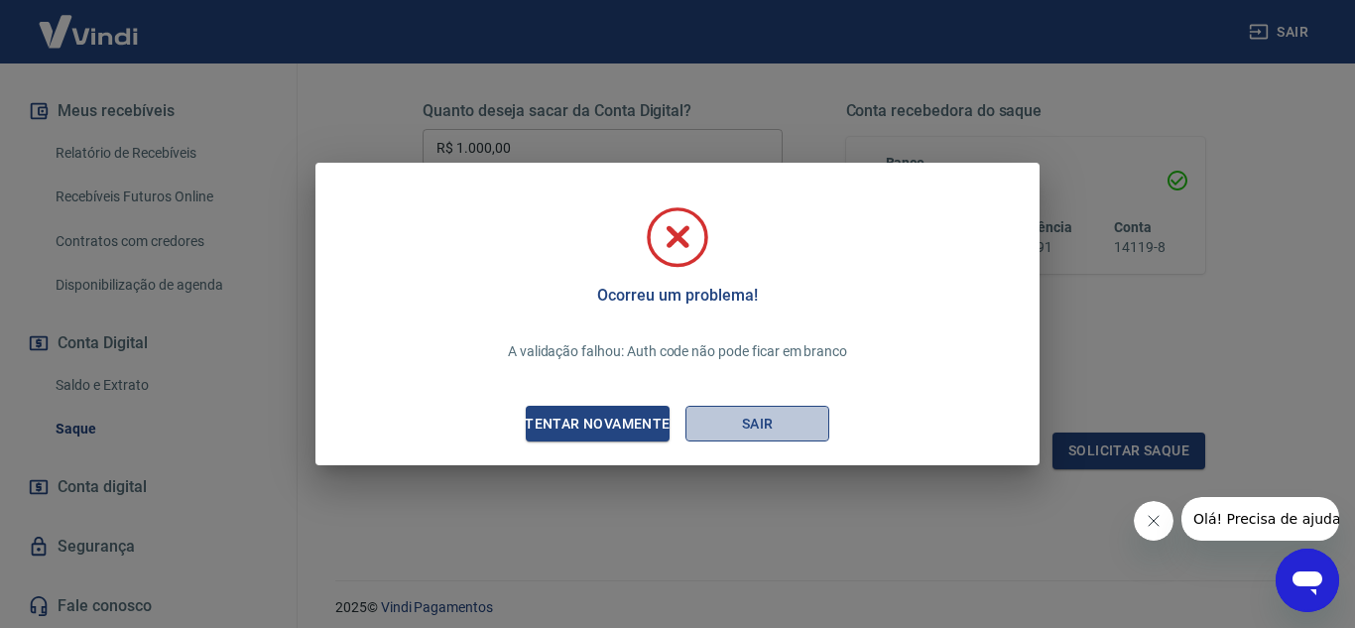
click at [778, 407] on button "Sair" at bounding box center [758, 424] width 144 height 37
